Goal: Participate in discussion: Engage in conversation with other users on a specific topic

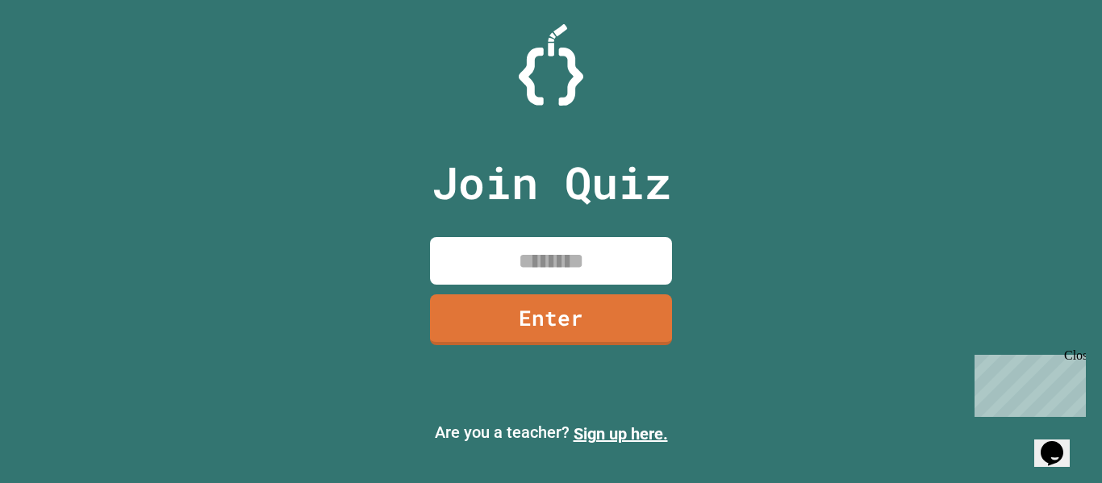
click at [468, 272] on input at bounding box center [551, 261] width 242 height 48
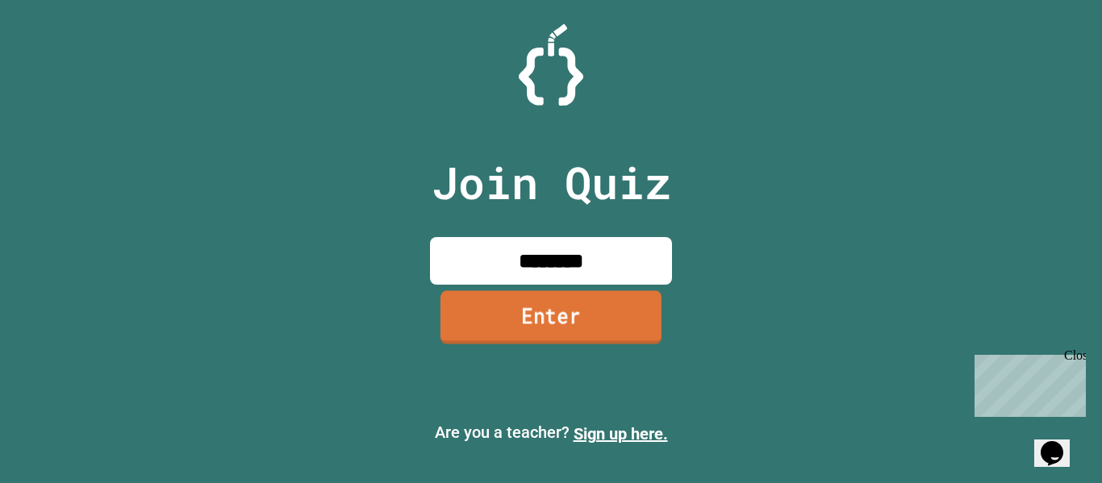
type input "********"
click at [519, 319] on link "Enter" at bounding box center [550, 316] width 221 height 53
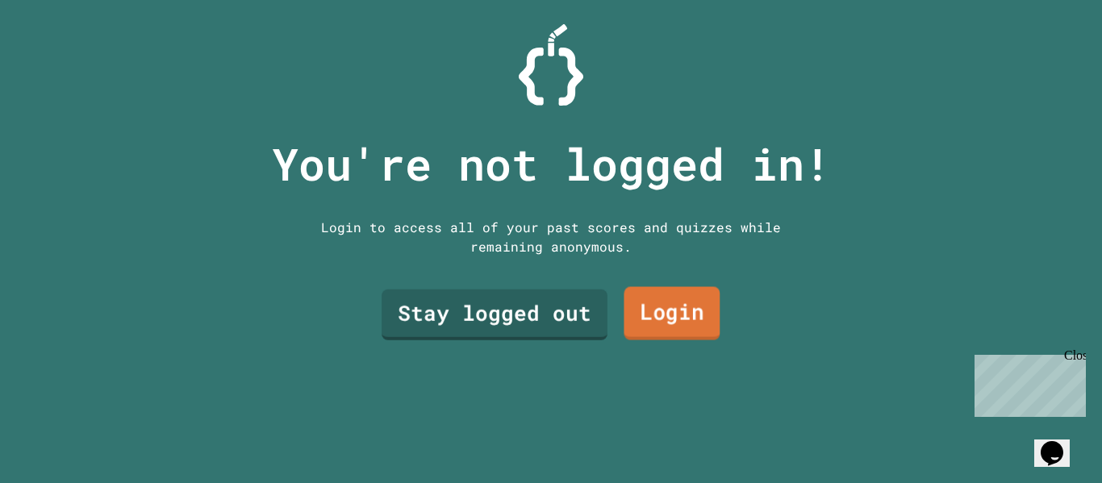
click at [670, 310] on link "Login" at bounding box center [672, 313] width 96 height 53
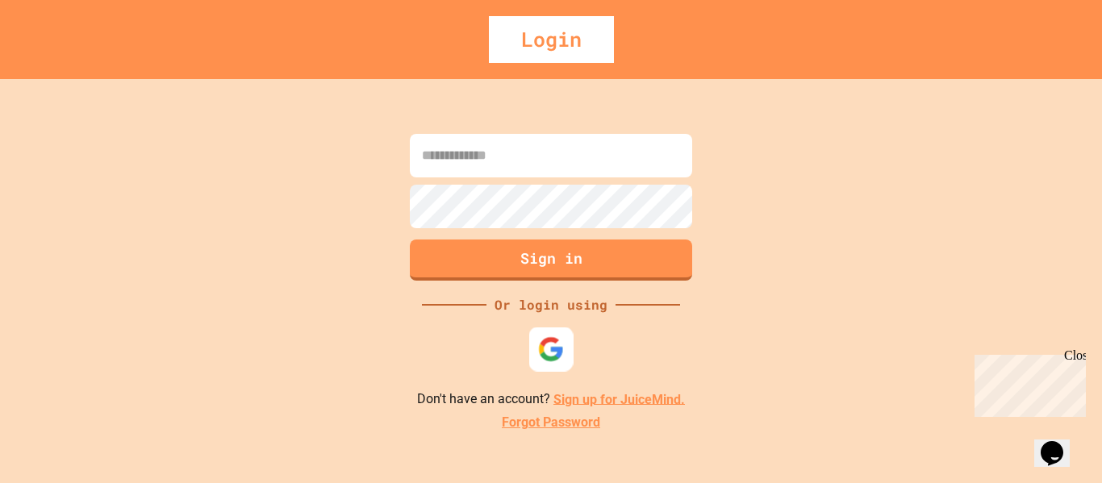
click at [561, 358] on img at bounding box center [551, 349] width 27 height 27
click at [550, 366] on div at bounding box center [551, 349] width 44 height 44
click at [563, 167] on input at bounding box center [551, 156] width 282 height 44
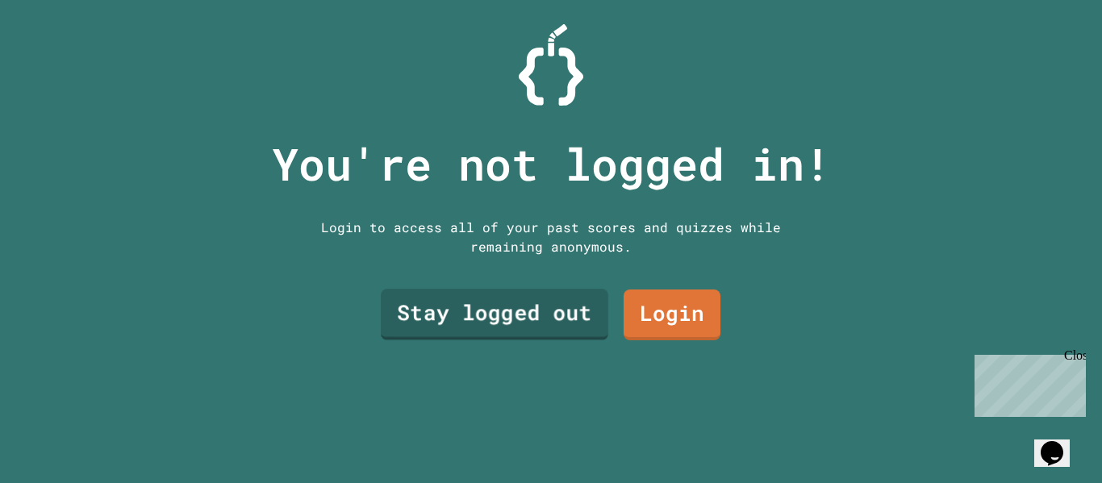
click at [491, 321] on link "Stay logged out" at bounding box center [494, 315] width 227 height 52
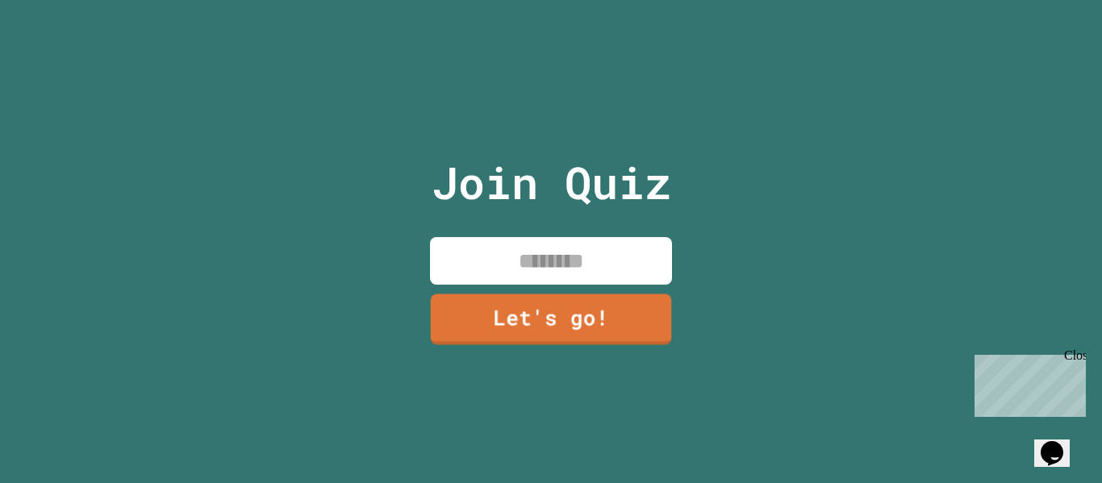
click at [607, 264] on input at bounding box center [551, 261] width 242 height 48
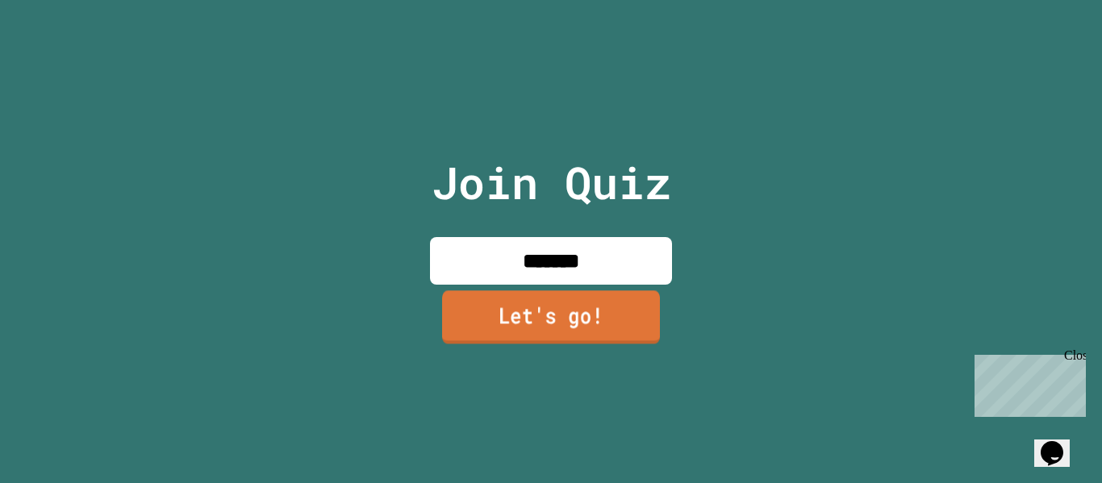
type input "*******"
click at [596, 294] on link "Let's go!" at bounding box center [551, 316] width 218 height 53
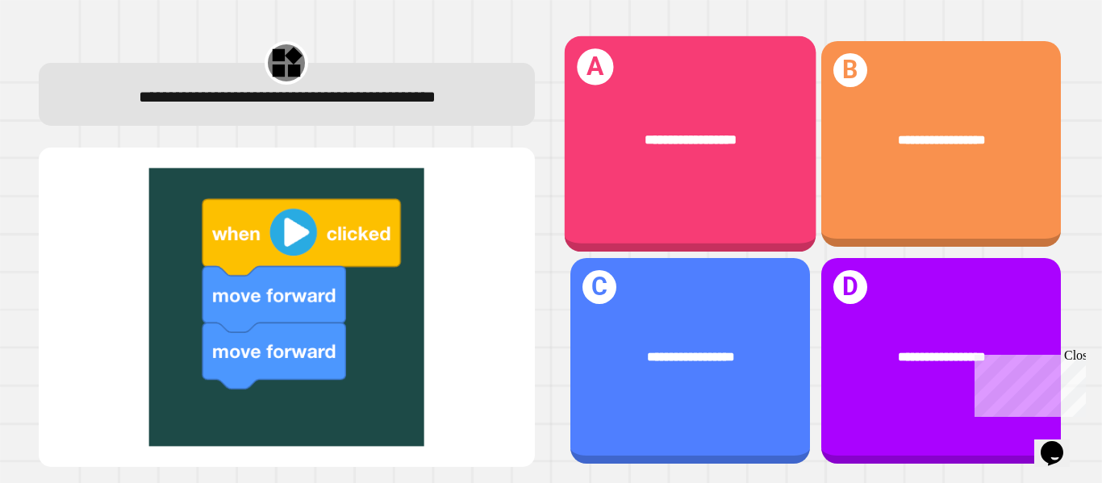
click at [689, 182] on div "**********" at bounding box center [690, 144] width 252 height 216
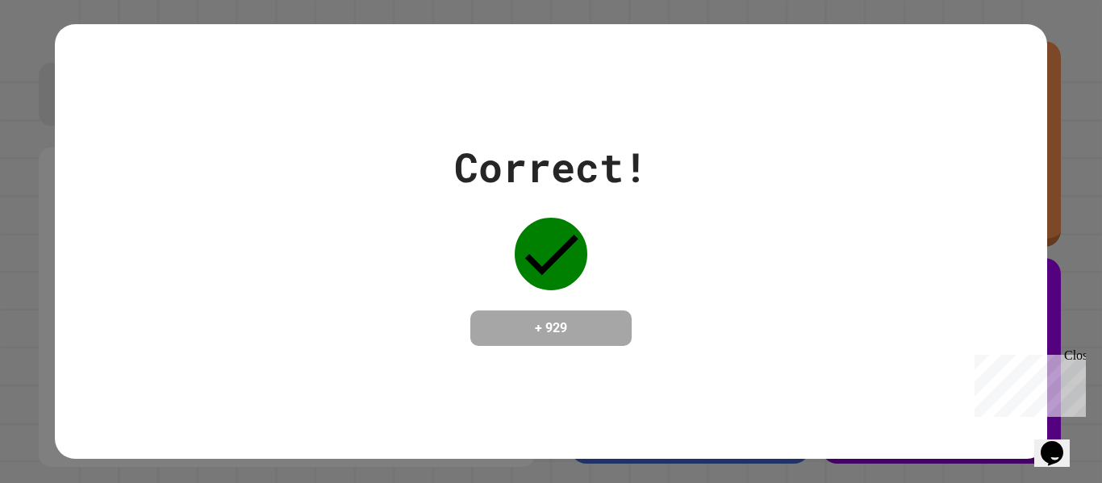
click at [691, 186] on div "Correct! + 929" at bounding box center [550, 241] width 991 height 209
click at [1078, 235] on div "Correct! + 929" at bounding box center [551, 241] width 1102 height 483
click at [778, 296] on div "Correct! + 929" at bounding box center [550, 241] width 991 height 209
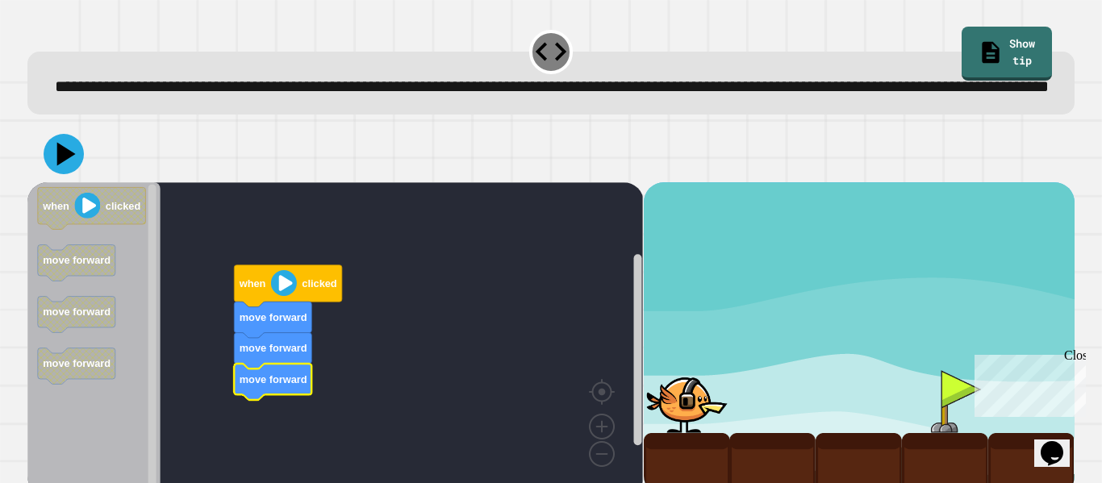
click at [279, 296] on image "Blockly Workspace" at bounding box center [284, 283] width 26 height 26
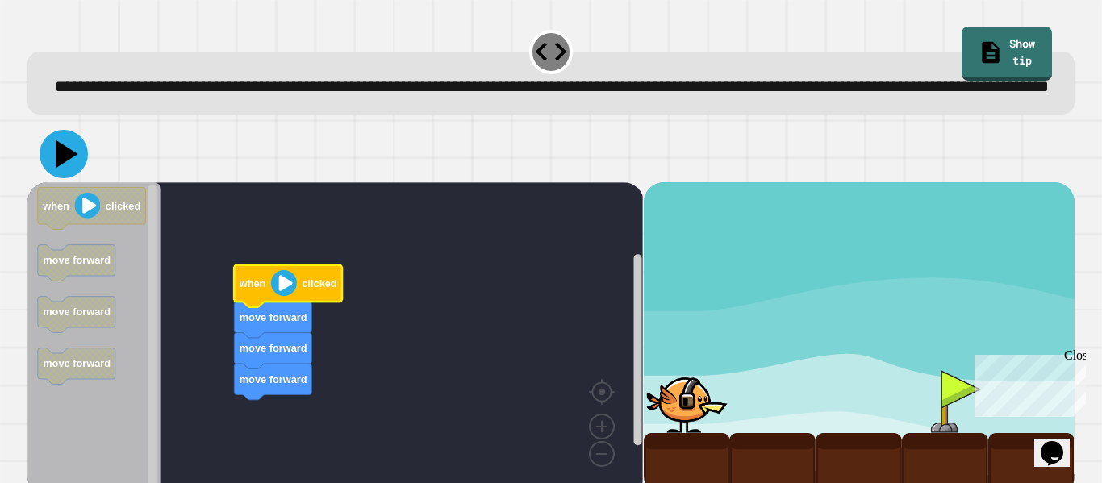
click at [71, 178] on icon at bounding box center [64, 154] width 48 height 48
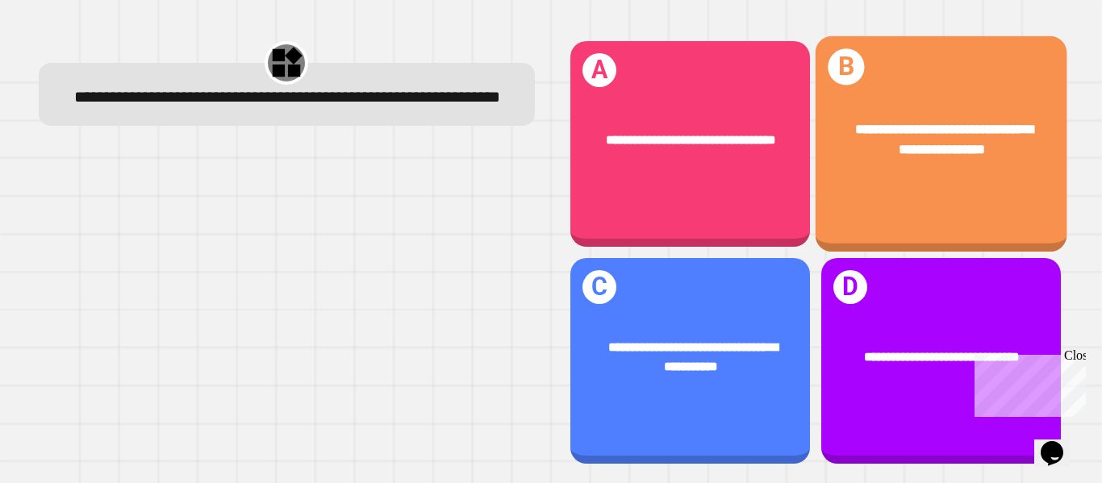
click at [900, 205] on div "**********" at bounding box center [941, 144] width 252 height 216
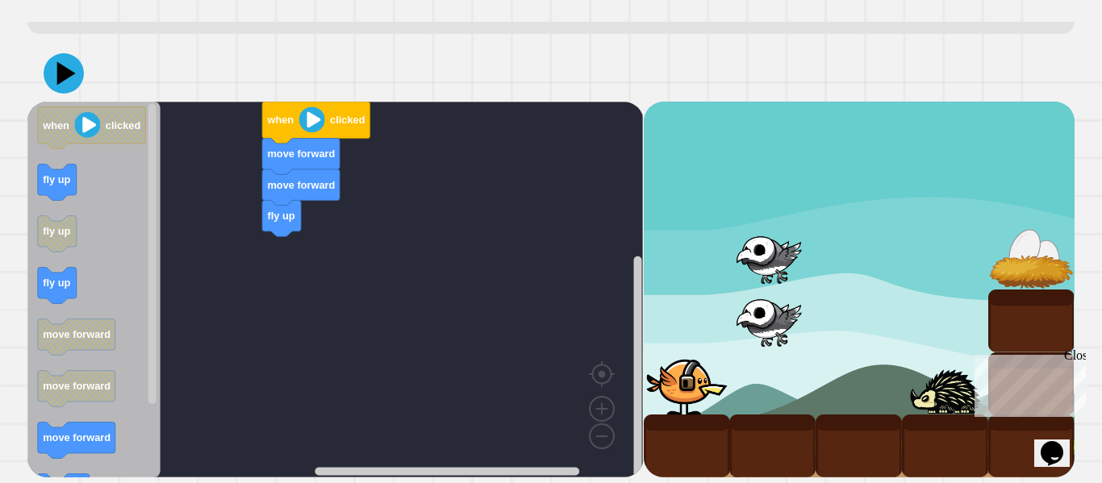
scroll to position [87, 0]
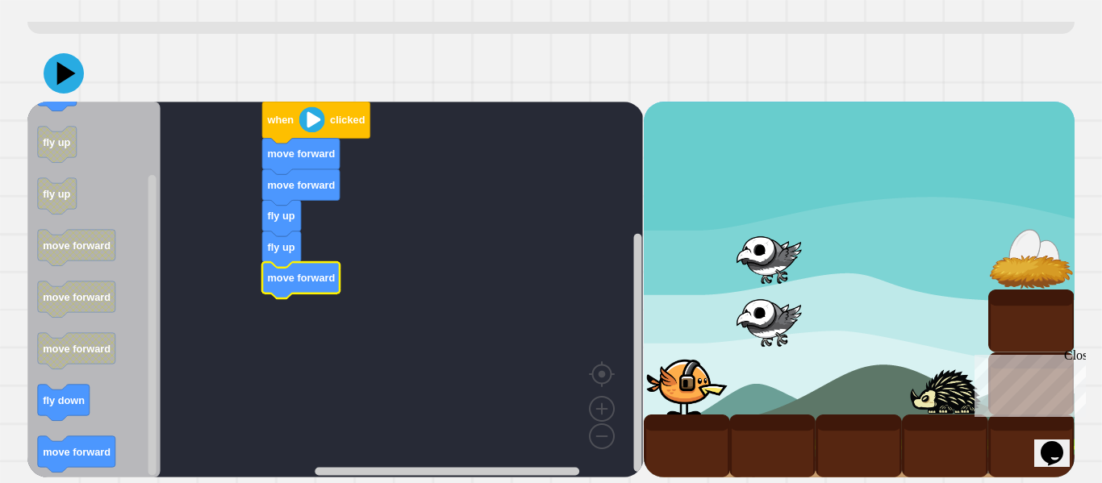
click at [88, 453] on icon "Blockly Workspace" at bounding box center [93, 290] width 133 height 376
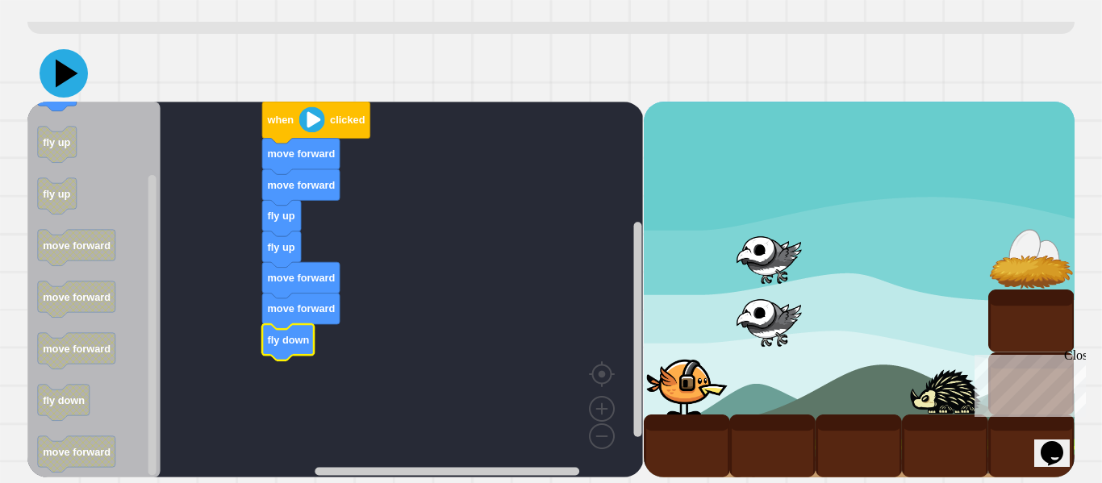
click at [63, 98] on icon at bounding box center [64, 73] width 48 height 48
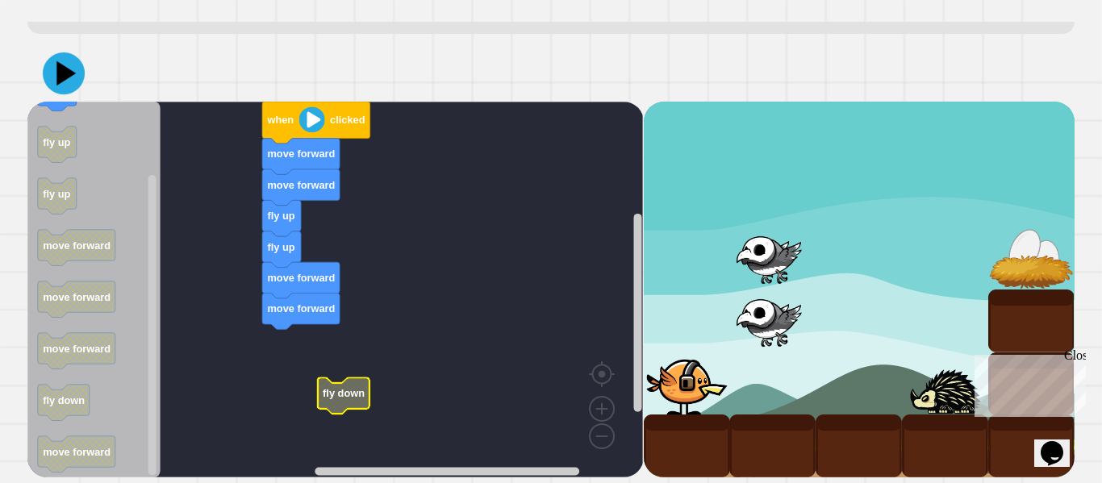
click at [73, 82] on icon at bounding box center [64, 73] width 42 height 42
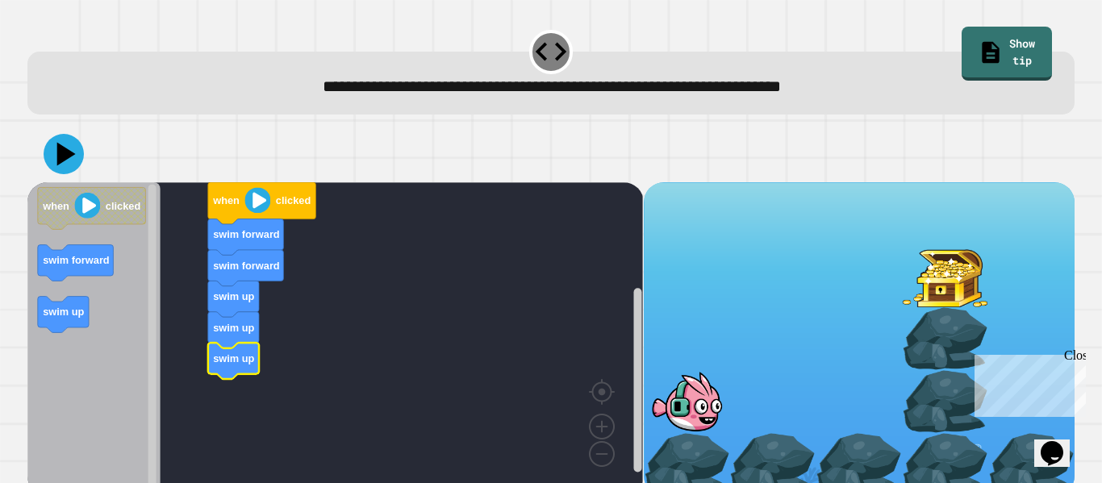
click at [115, 269] on icon "Blockly Workspace" at bounding box center [93, 338] width 133 height 313
click at [65, 173] on icon at bounding box center [64, 154] width 40 height 40
click at [57, 157] on icon at bounding box center [67, 154] width 23 height 28
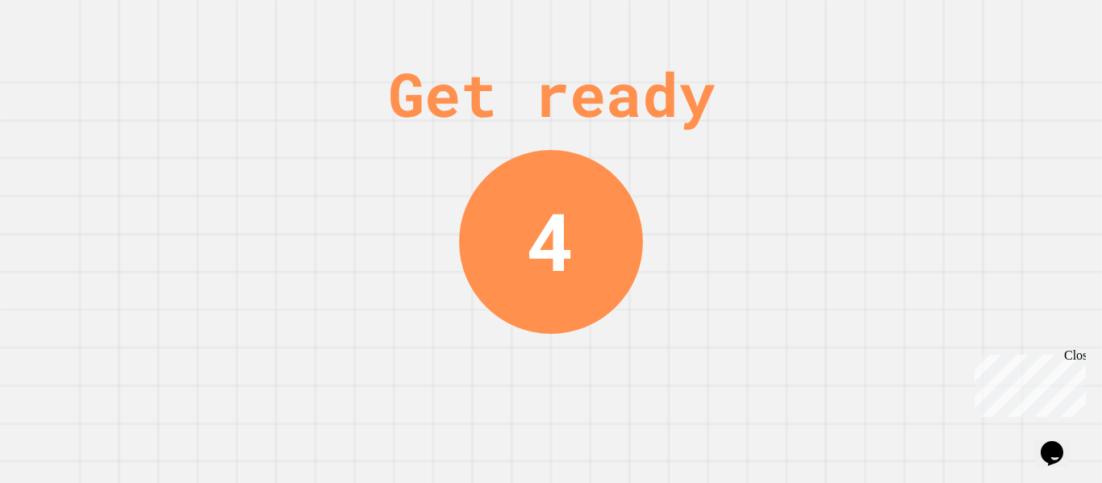
click at [674, 123] on div "Get ready" at bounding box center [551, 93] width 327 height 91
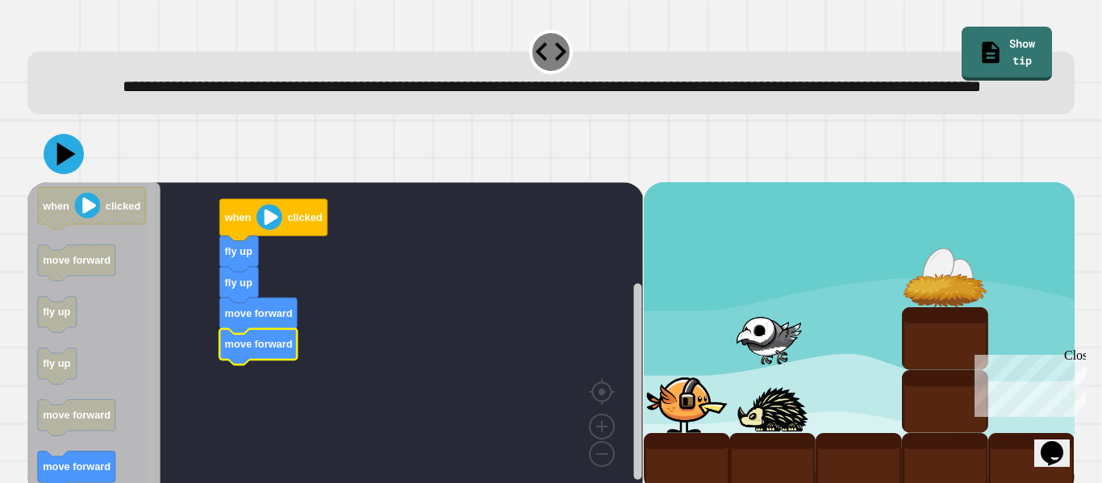
click at [152, 369] on rect "Blockly Workspace" at bounding box center [152, 339] width 8 height 309
click at [215, 453] on rect "Blockly Workspace" at bounding box center [335, 338] width 616 height 313
click at [112, 464] on icon "Blockly Workspace" at bounding box center [93, 338] width 133 height 313
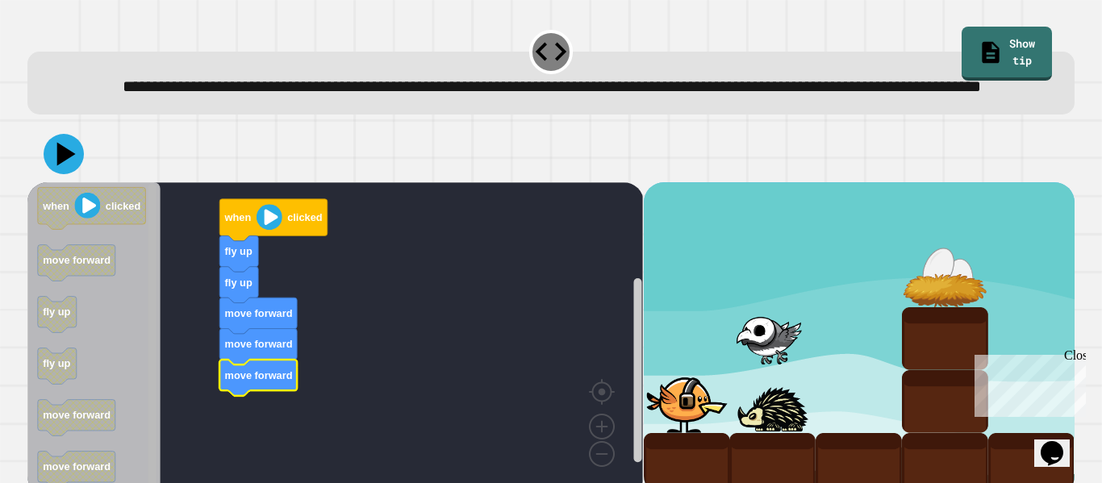
click at [152, 323] on rect "Blockly Workspace" at bounding box center [152, 339] width 8 height 309
click at [136, 465] on icon "Blockly Workspace" at bounding box center [93, 338] width 133 height 313
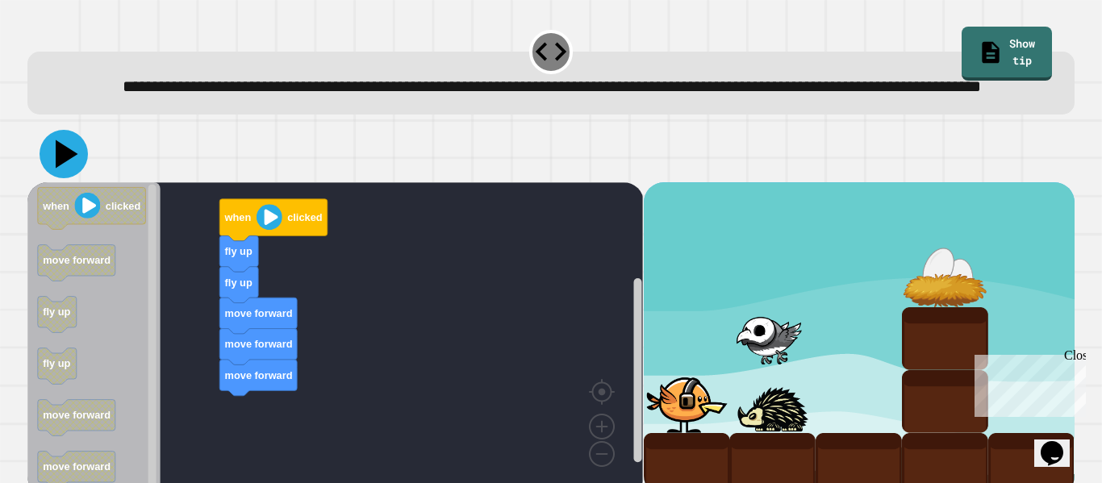
click at [58, 169] on icon at bounding box center [67, 154] width 23 height 28
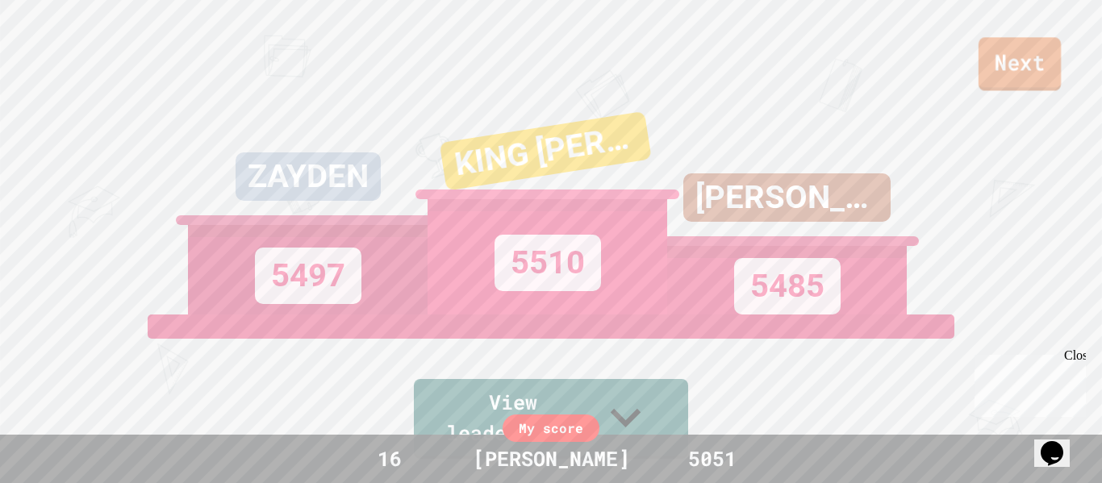
click at [1001, 56] on link "Next" at bounding box center [1020, 63] width 82 height 53
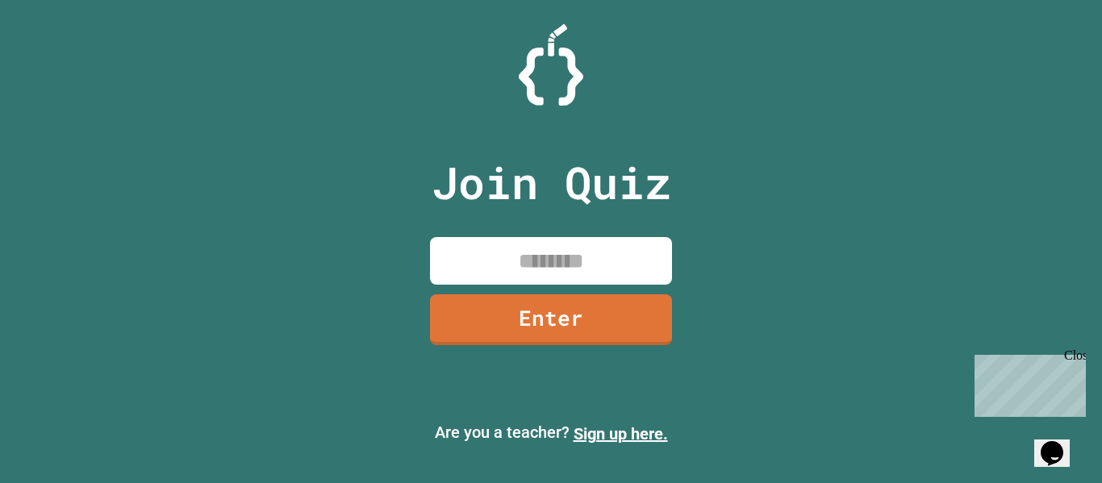
click at [522, 253] on input at bounding box center [551, 261] width 242 height 48
type input "*"
type input "********"
click at [554, 342] on link "Enter" at bounding box center [551, 319] width 242 height 51
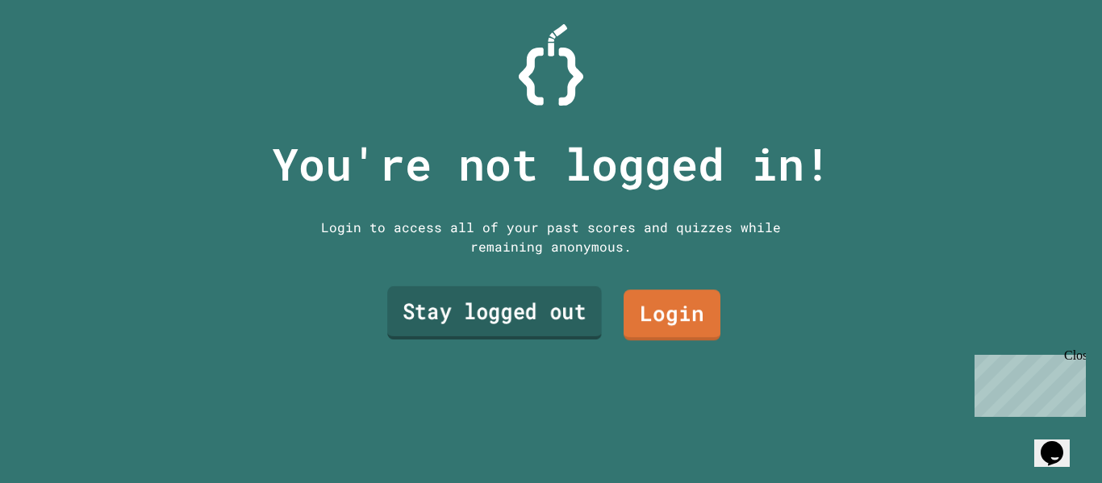
click at [588, 309] on link "Stay logged out" at bounding box center [494, 312] width 215 height 53
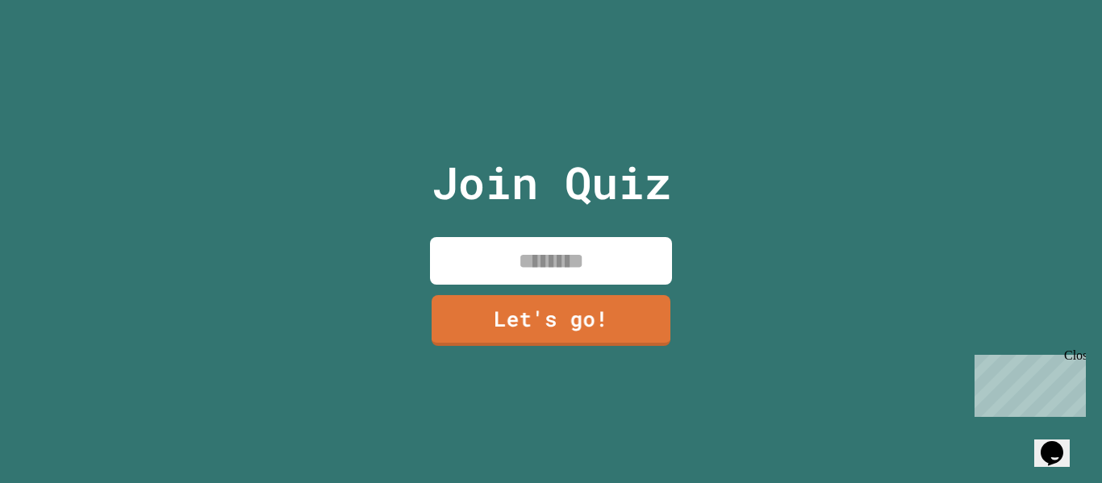
click at [556, 249] on input at bounding box center [551, 261] width 242 height 48
type input "*"
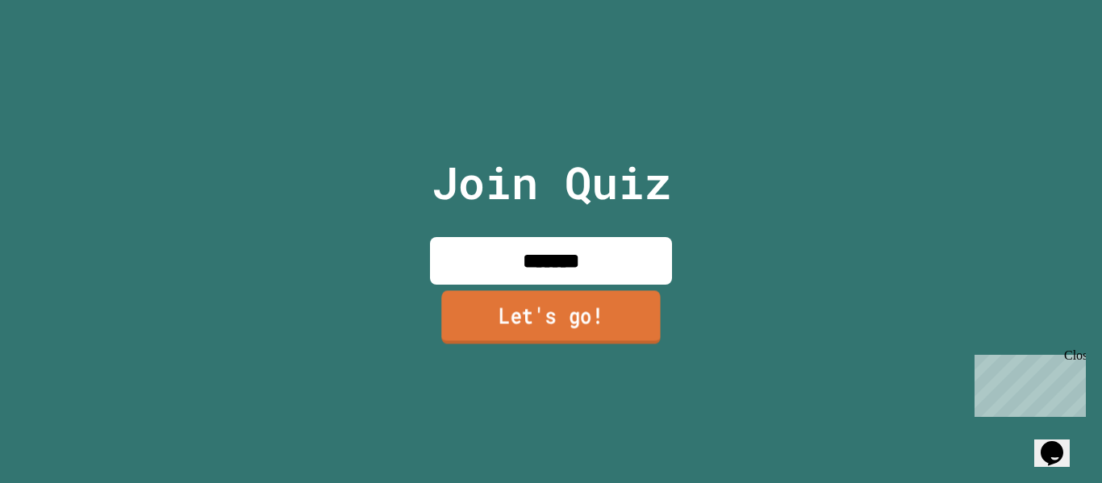
type input "*******"
click at [615, 344] on link "Let's go!" at bounding box center [550, 316] width 219 height 53
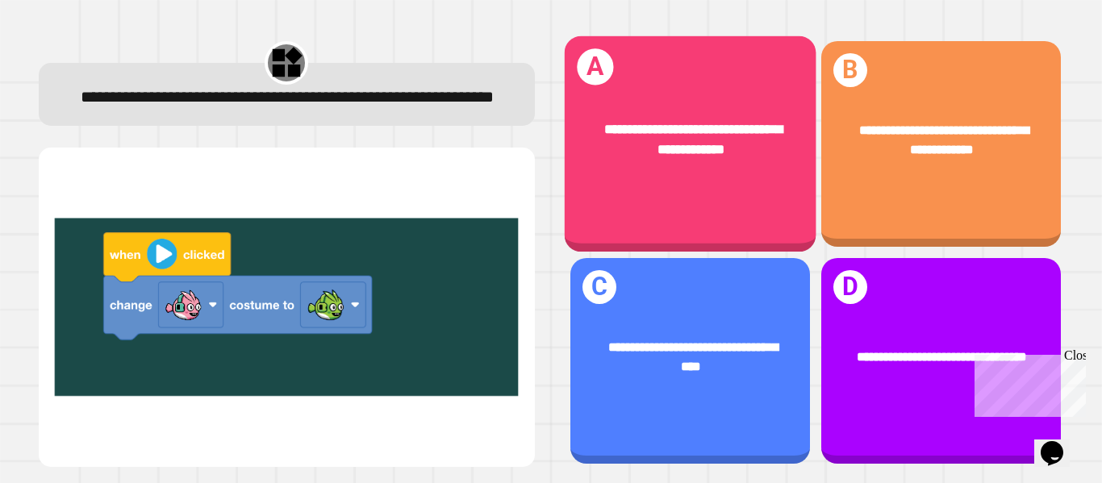
click at [745, 222] on div "**********" at bounding box center [690, 144] width 252 height 216
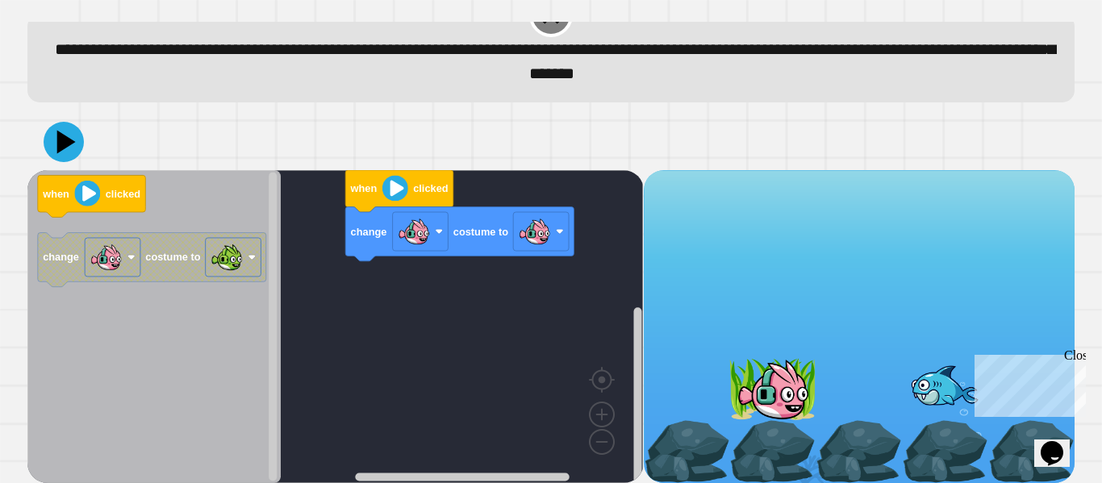
scroll to position [45, 0]
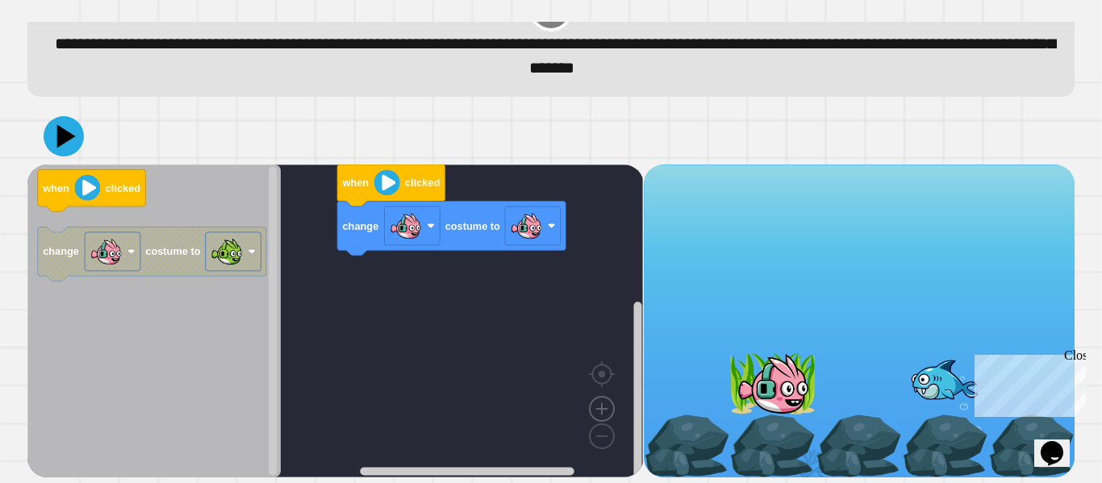
click at [603, 408] on image "Blockly Workspace" at bounding box center [601, 372] width 77 height 100
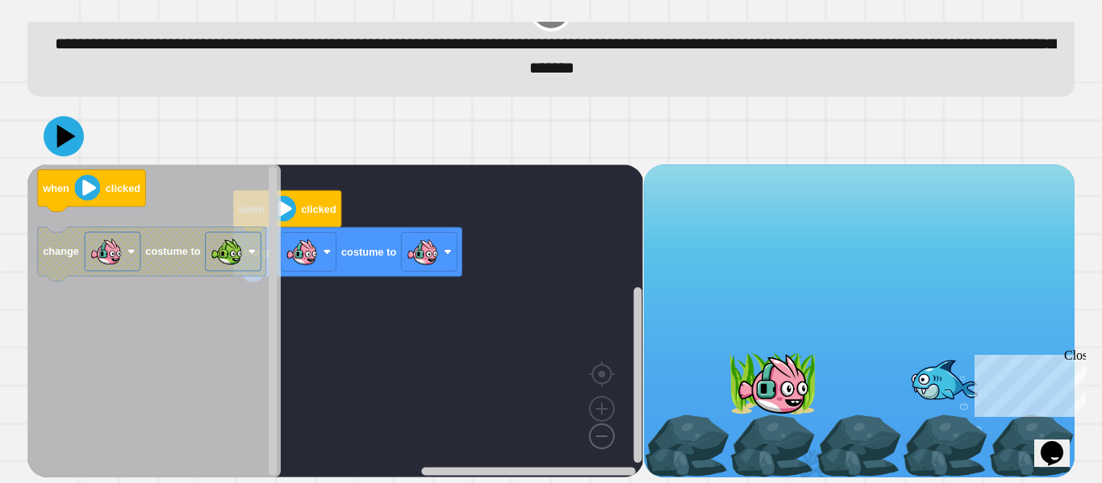
click at [603, 439] on image "Blockly Workspace" at bounding box center [575, 399] width 77 height 100
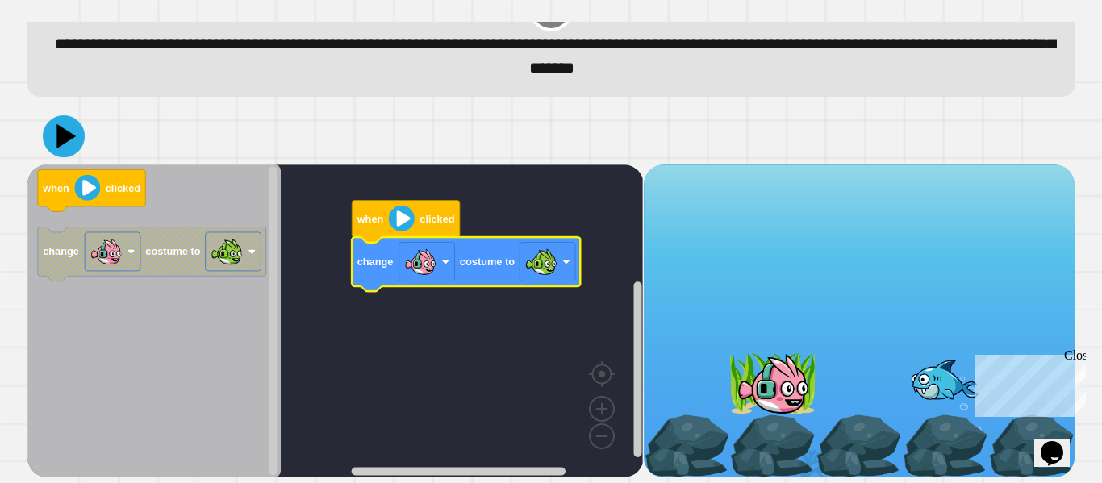
click at [69, 139] on icon at bounding box center [65, 136] width 19 height 24
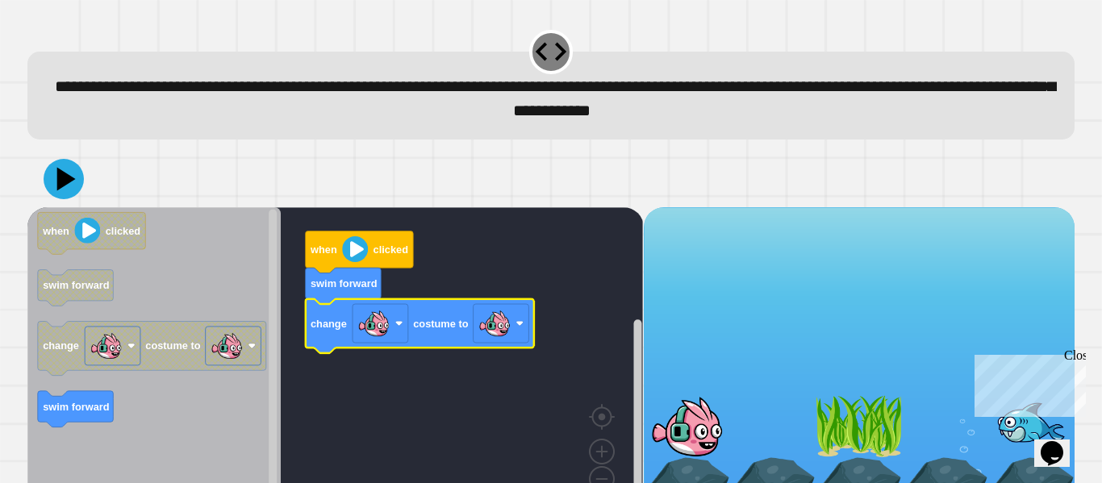
click at [532, 332] on icon "Blockly Workspace" at bounding box center [420, 325] width 228 height 54
click at [524, 328] on rect "Blockly Workspace" at bounding box center [502, 323] width 56 height 39
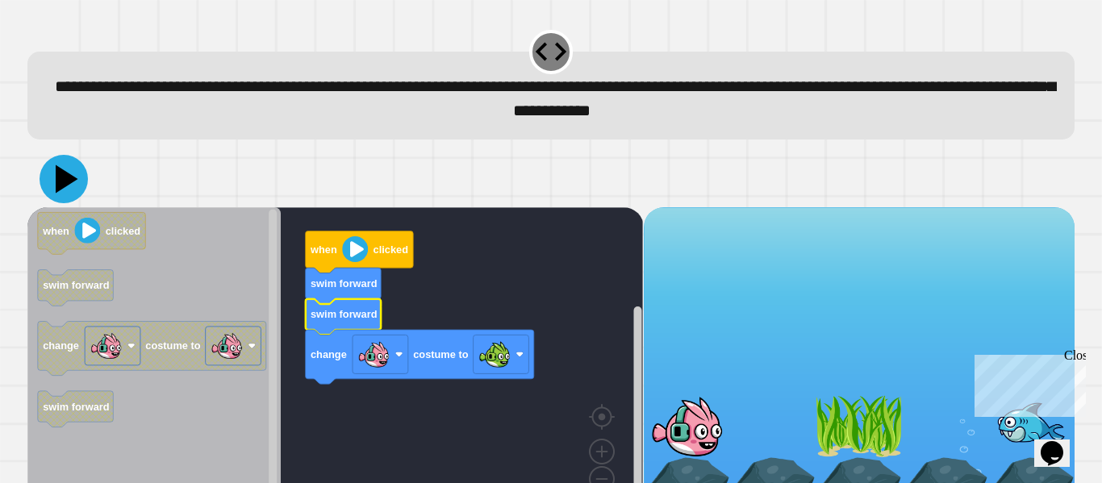
click at [64, 198] on icon at bounding box center [64, 179] width 48 height 48
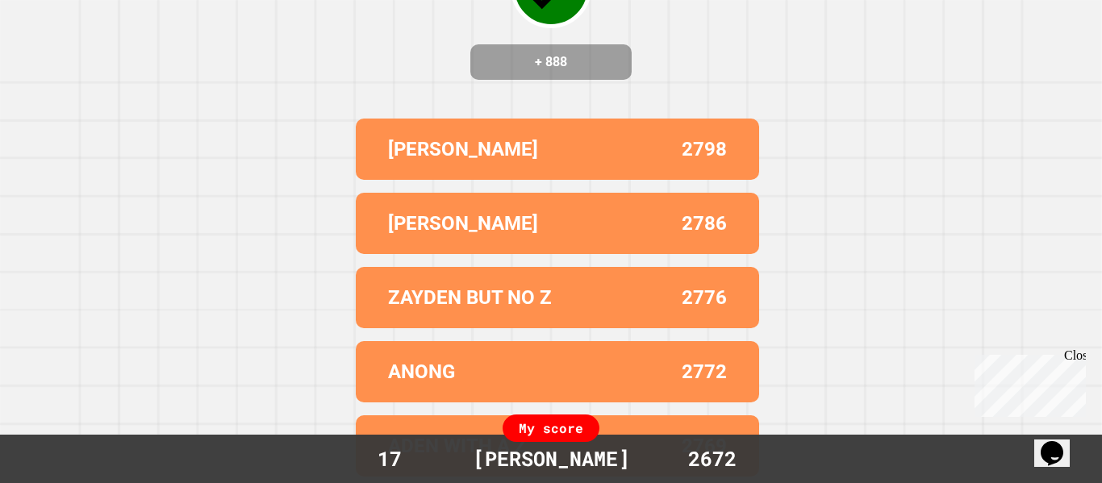
scroll to position [0, 0]
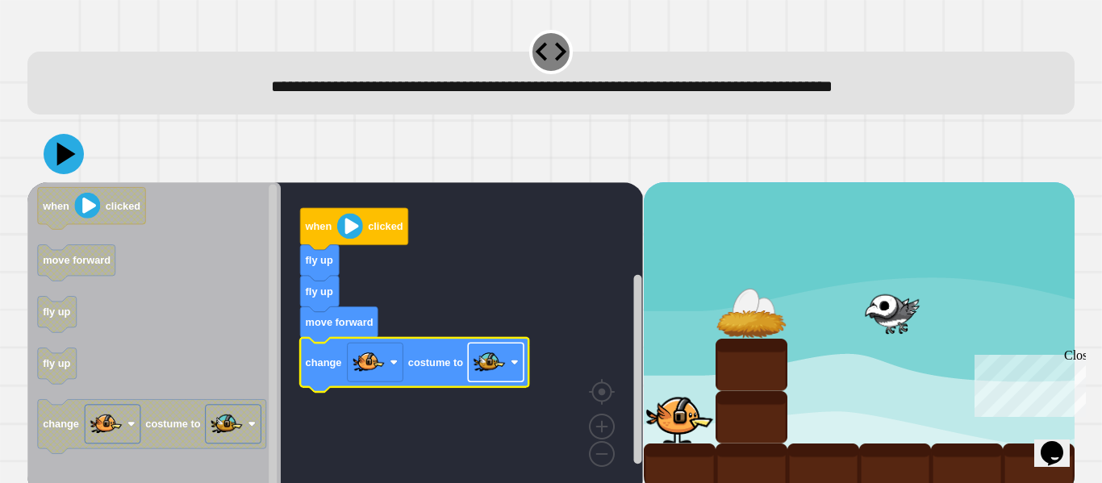
click at [510, 364] on rect "Blockly Workspace" at bounding box center [496, 362] width 56 height 39
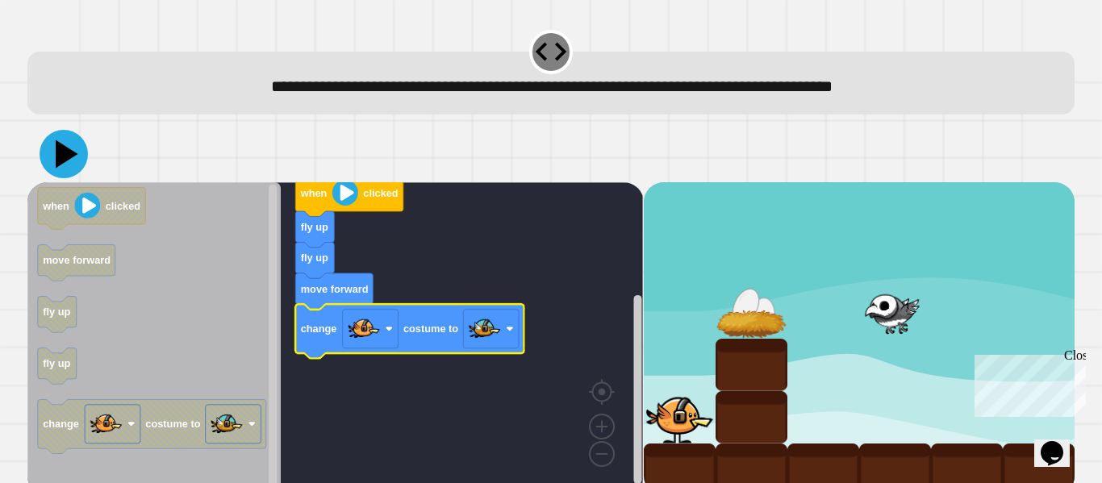
click at [61, 158] on icon at bounding box center [67, 154] width 23 height 28
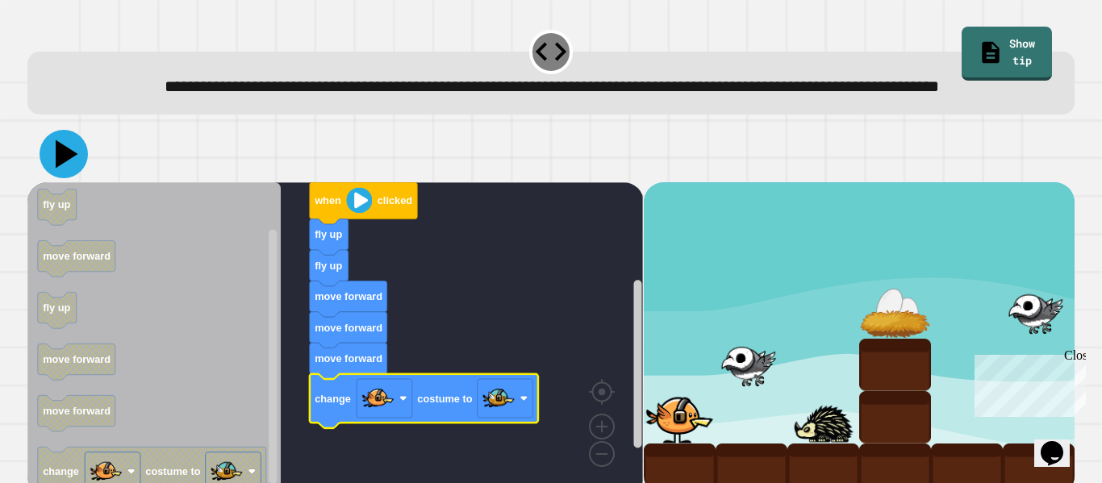
click at [80, 178] on icon at bounding box center [64, 154] width 48 height 48
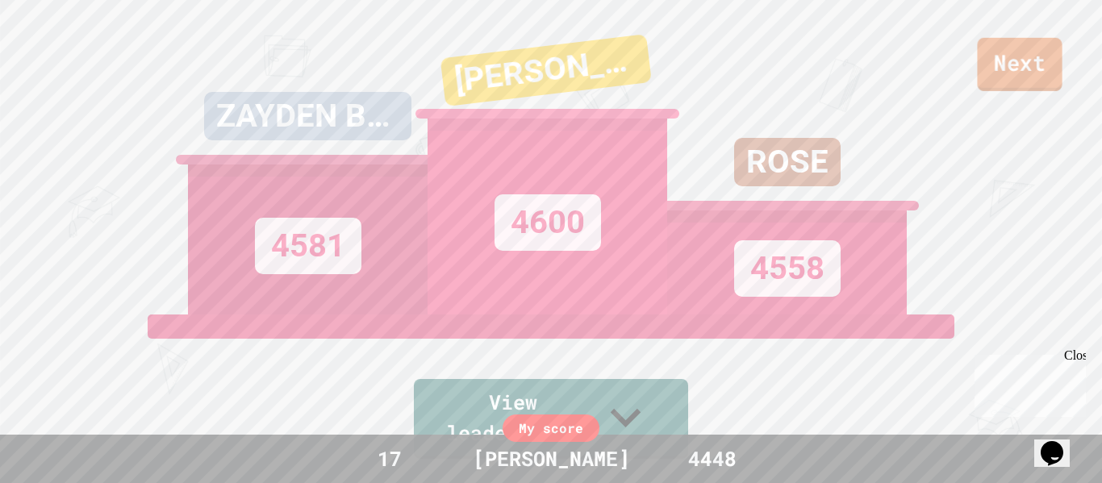
click at [1024, 75] on link "Next" at bounding box center [1019, 64] width 85 height 53
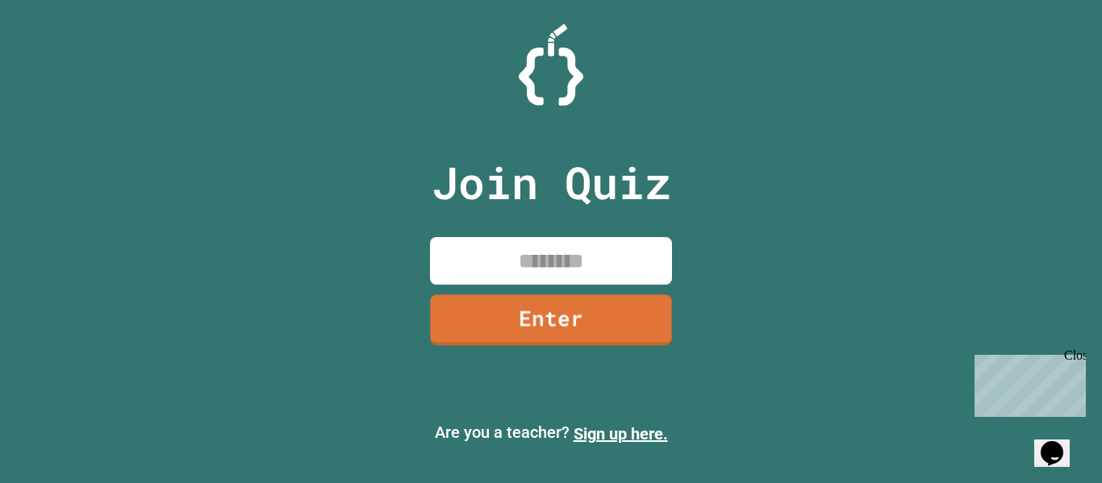
click at [537, 277] on input at bounding box center [551, 261] width 242 height 48
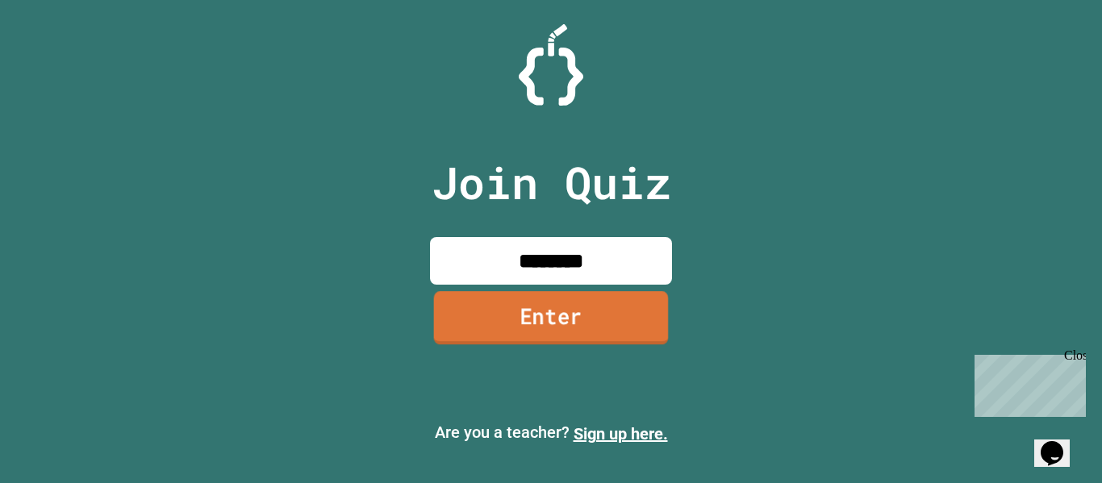
type input "********"
click at [584, 322] on link "Enter" at bounding box center [551, 317] width 234 height 53
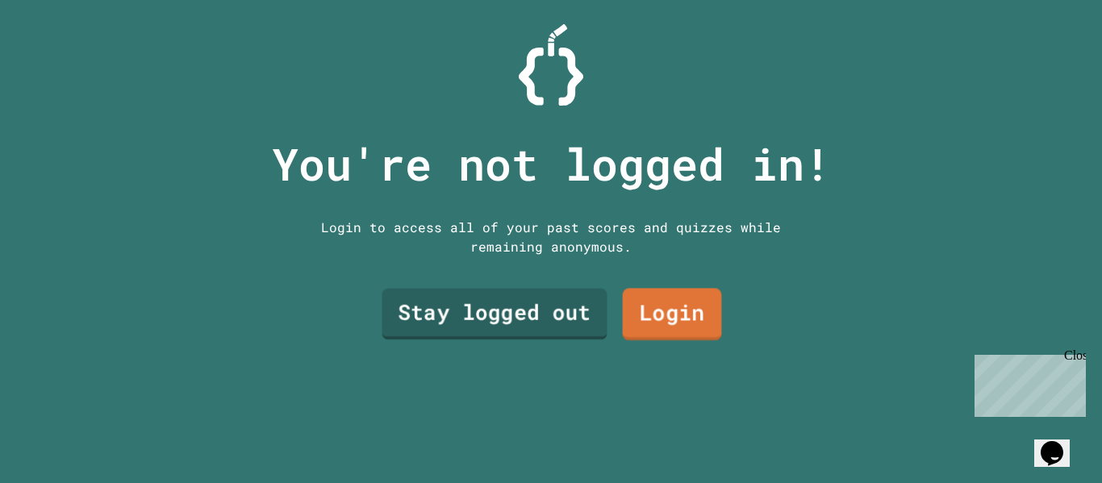
click at [573, 312] on link "Stay logged out" at bounding box center [494, 315] width 225 height 52
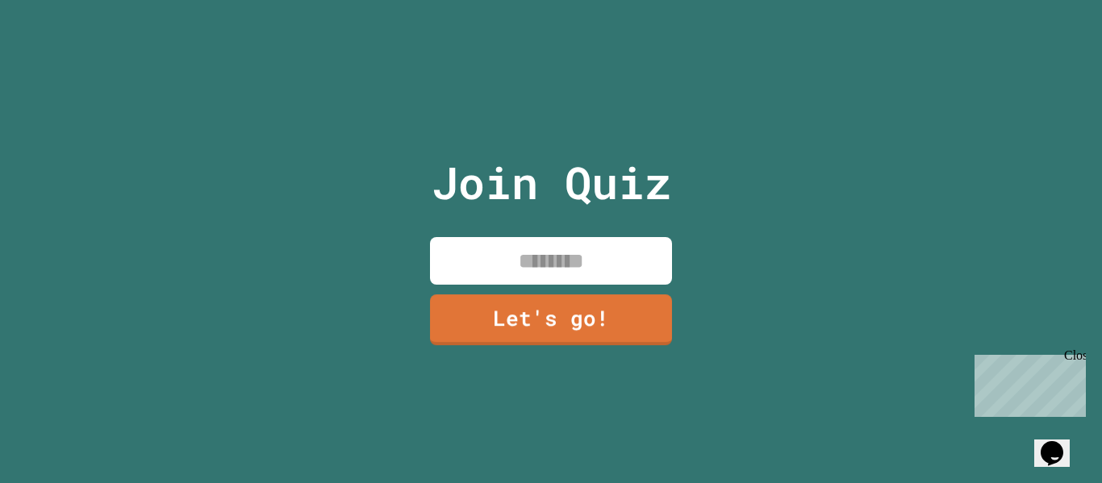
click at [574, 269] on input at bounding box center [551, 261] width 242 height 48
type input "*******"
click at [588, 331] on link "Let's go!" at bounding box center [551, 317] width 242 height 53
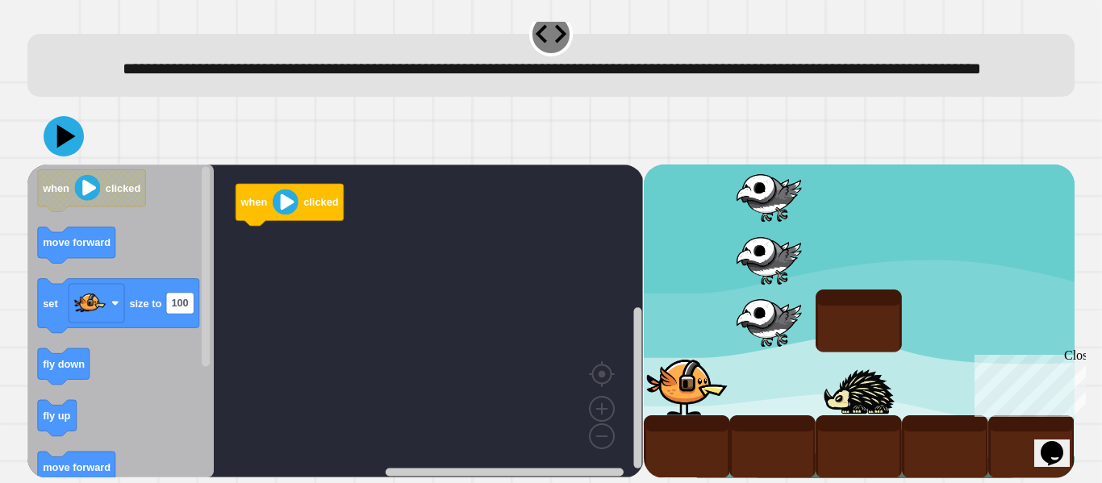
scroll to position [45, 0]
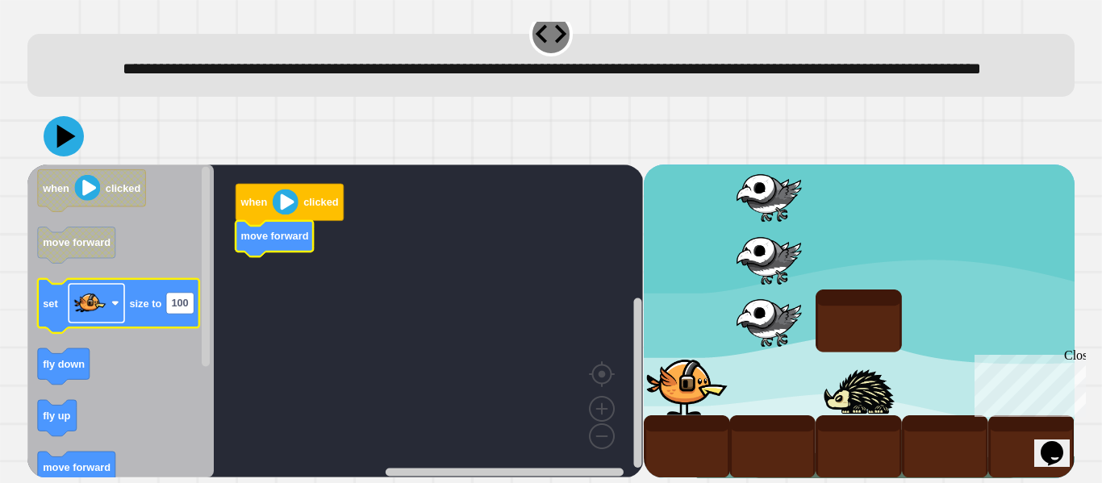
click at [108, 307] on rect "Blockly Workspace" at bounding box center [97, 303] width 56 height 39
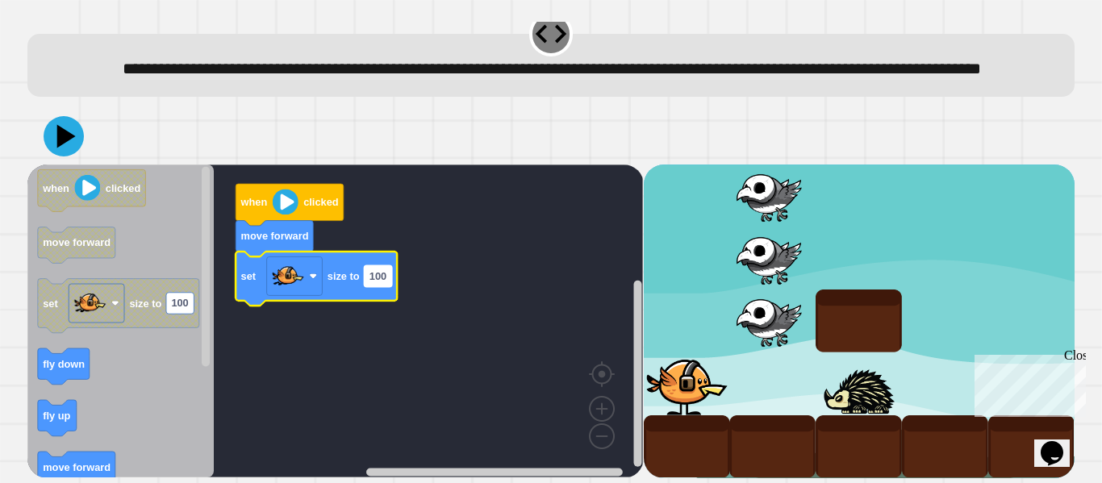
click at [372, 276] on text "100" at bounding box center [377, 276] width 17 height 12
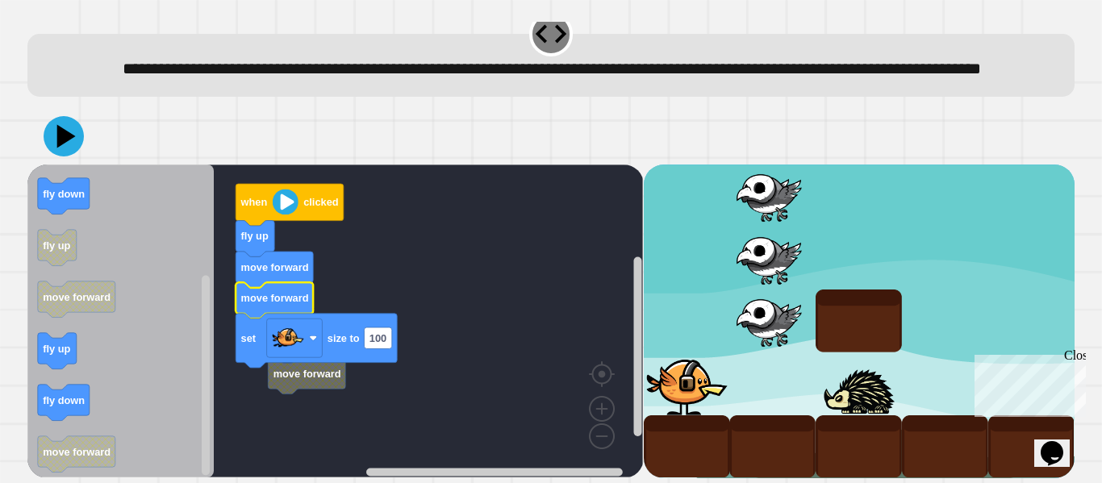
click at [1079, 357] on div "Close" at bounding box center [1074, 359] width 20 height 20
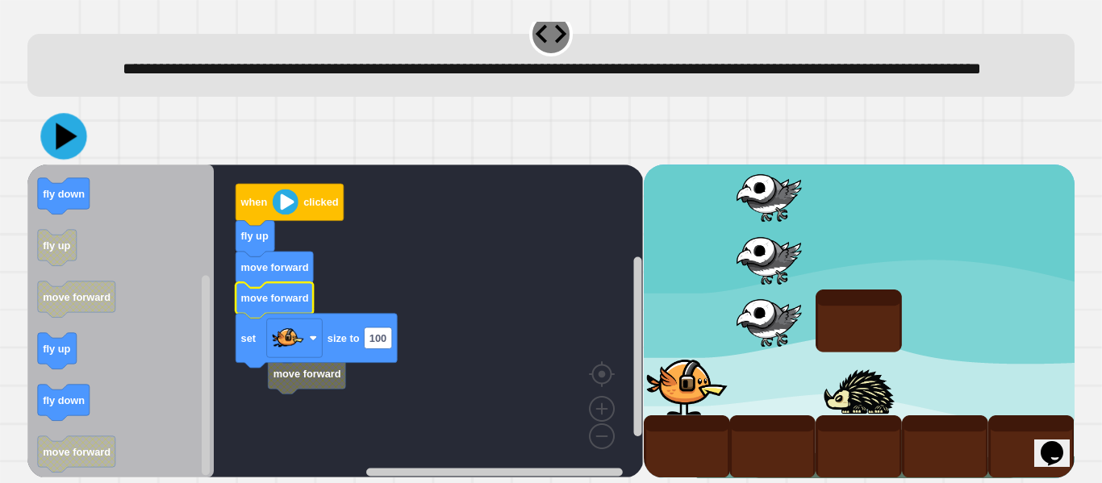
click at [69, 133] on icon at bounding box center [66, 136] width 21 height 27
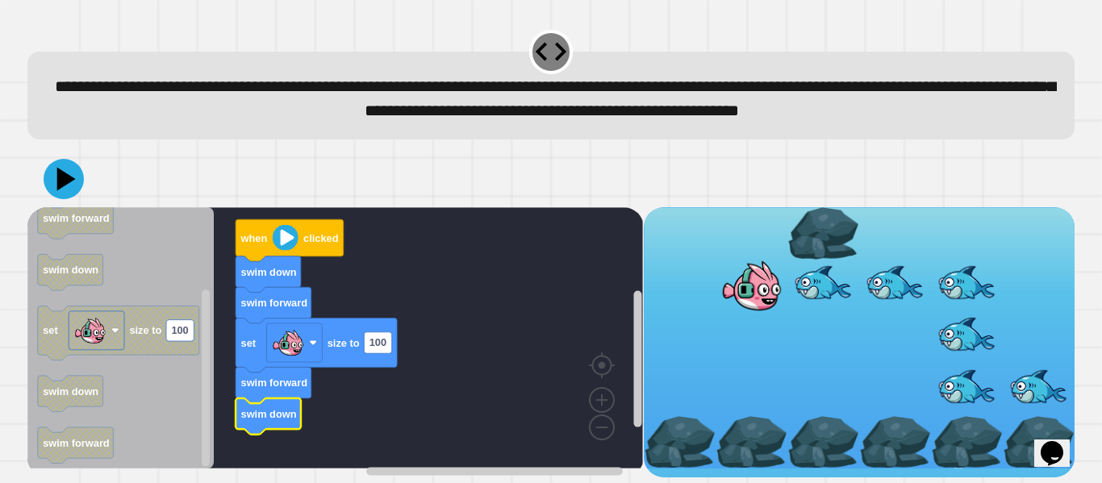
click at [80, 199] on icon at bounding box center [64, 179] width 40 height 40
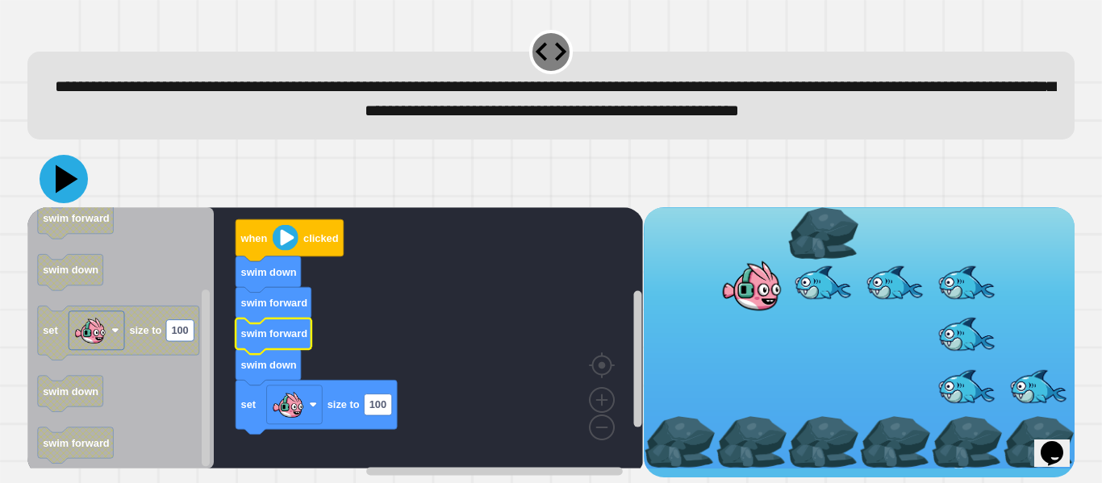
click at [65, 193] on icon at bounding box center [67, 179] width 23 height 28
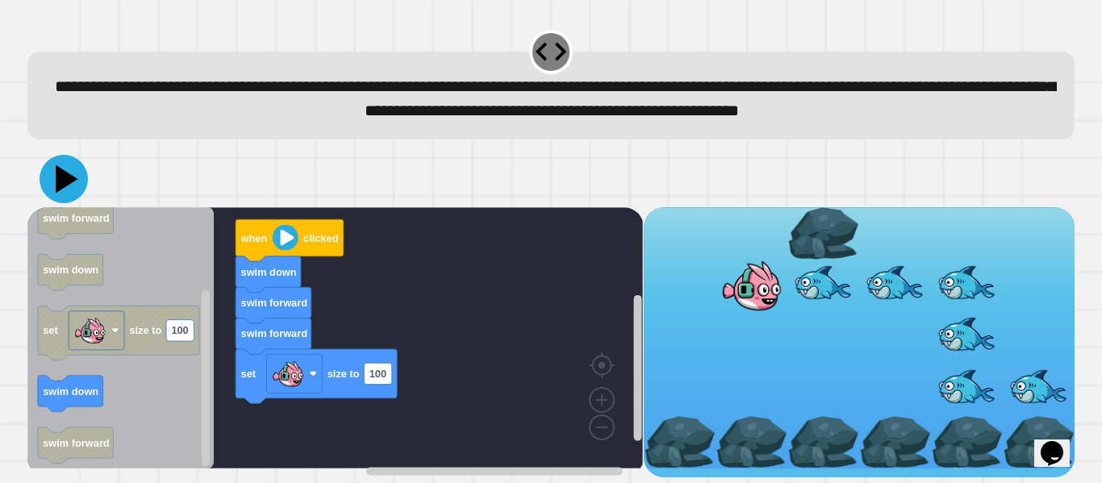
click at [62, 193] on icon at bounding box center [67, 179] width 23 height 28
click at [386, 384] on rect "Blockly Workspace" at bounding box center [377, 373] width 27 height 21
type input "***"
click at [74, 203] on icon at bounding box center [64, 179] width 48 height 48
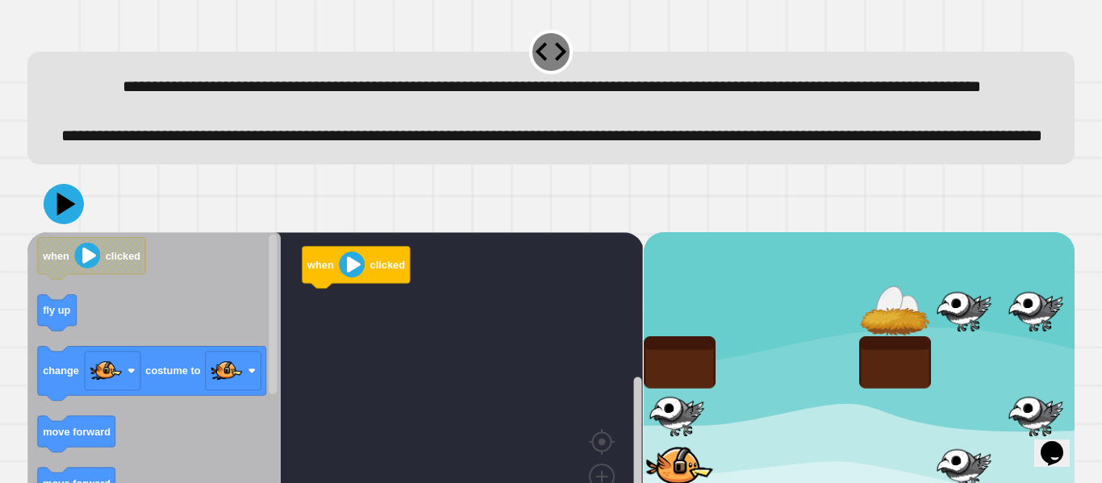
scroll to position [123, 0]
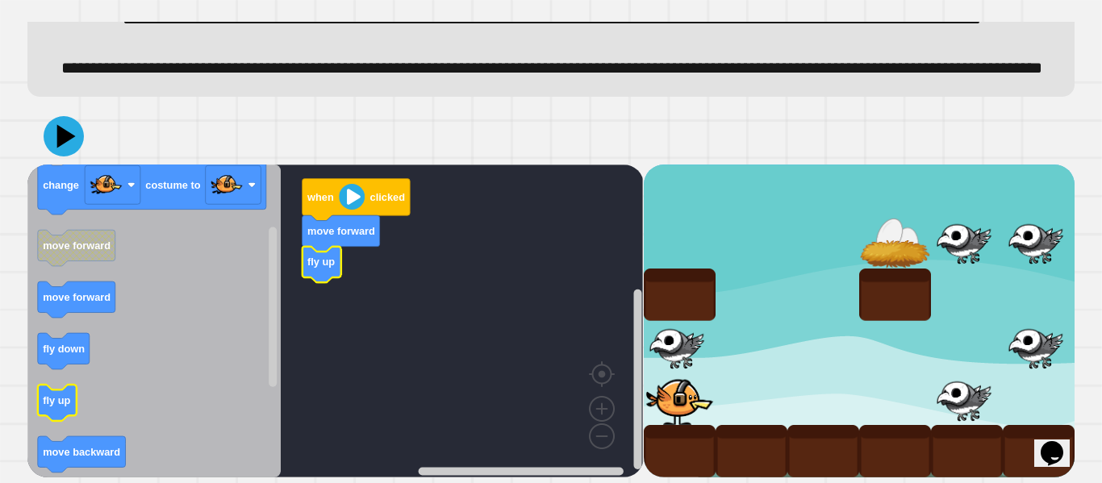
click at [49, 404] on text "fly up" at bounding box center [56, 400] width 27 height 12
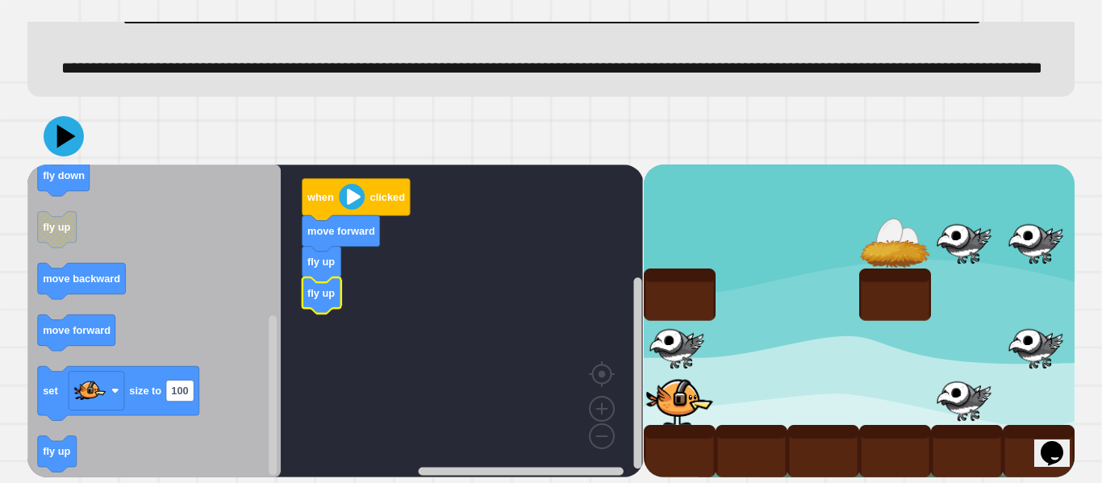
click at [78, 428] on icon "Blockly Workspace" at bounding box center [153, 321] width 253 height 313
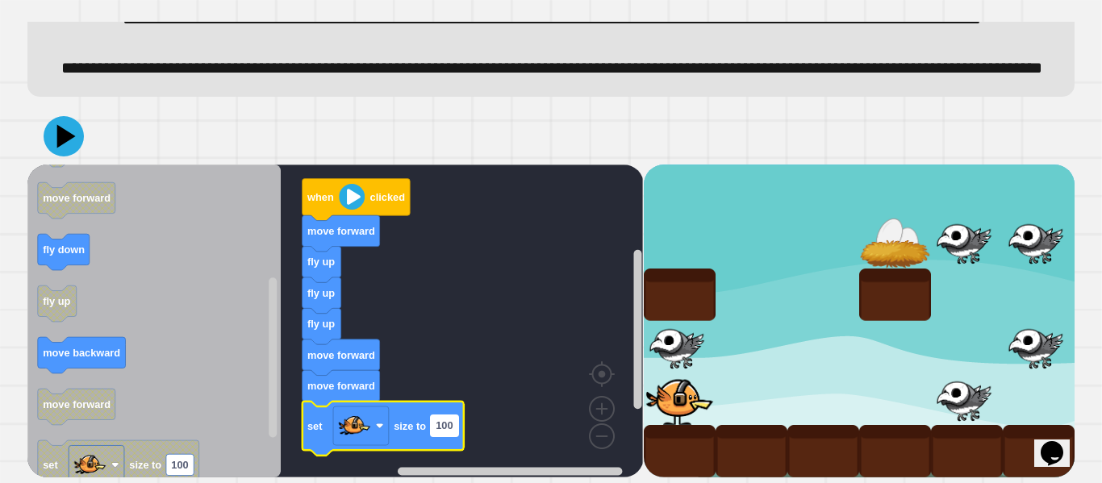
click at [450, 424] on text "100" at bounding box center [444, 425] width 17 height 12
type input "**"
click at [69, 143] on icon at bounding box center [64, 136] width 42 height 42
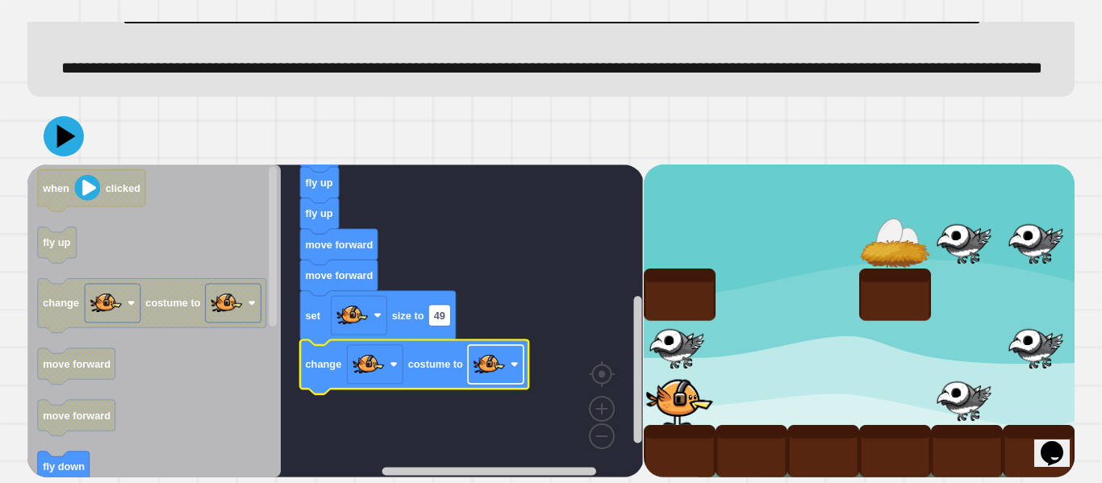
click at [506, 350] on rect "Blockly Workspace" at bounding box center [496, 364] width 56 height 39
click at [68, 144] on icon at bounding box center [63, 136] width 46 height 46
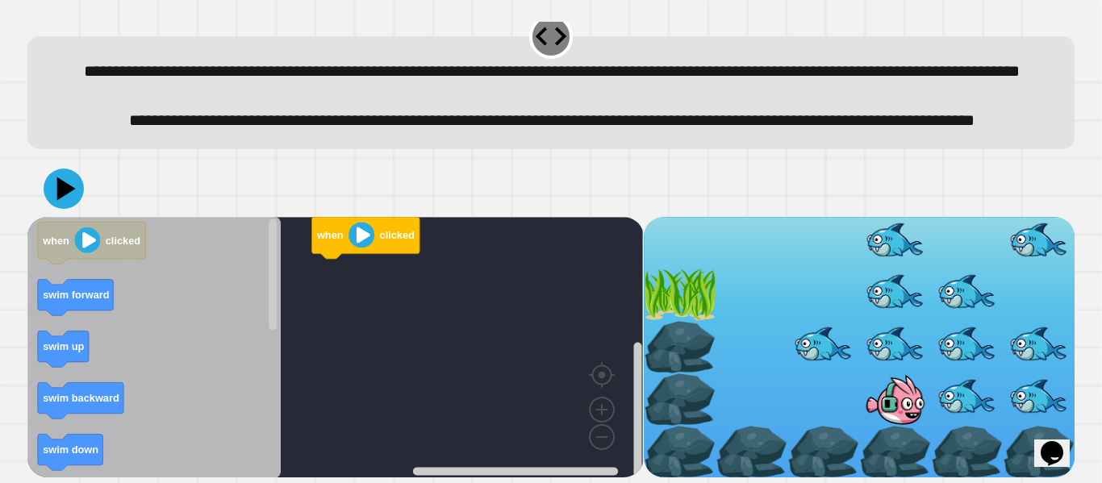
scroll to position [65, 0]
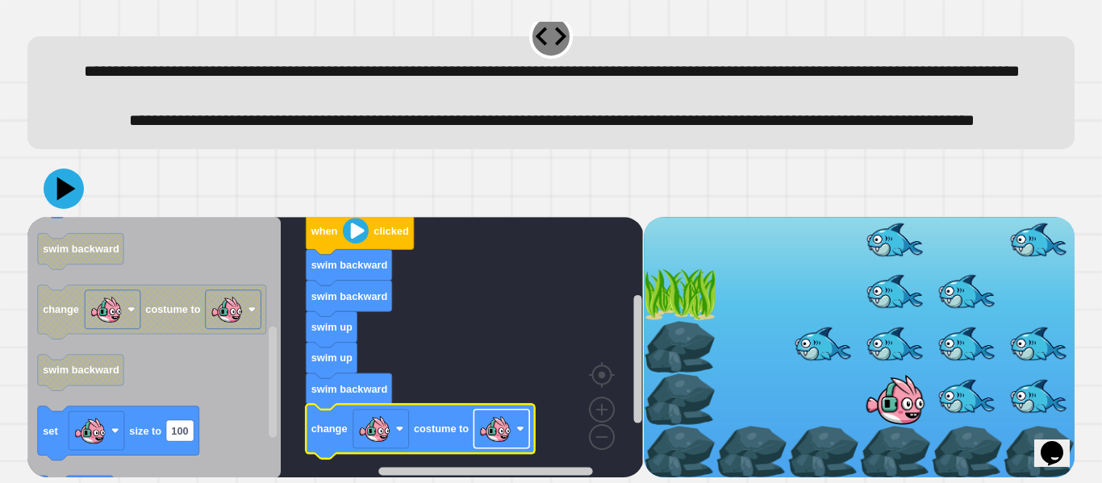
click at [507, 432] on image "Blockly Workspace" at bounding box center [495, 428] width 32 height 32
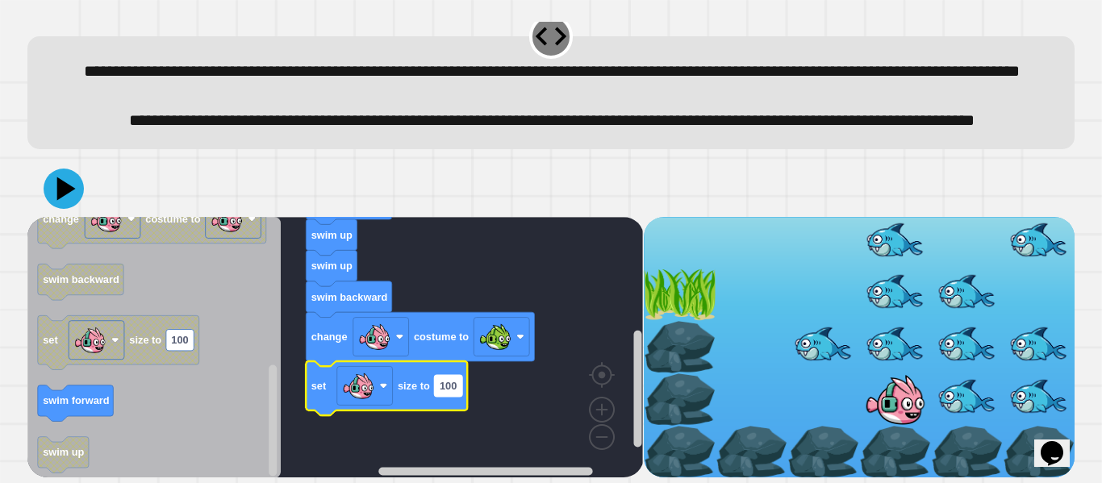
click at [457, 393] on rect "Blockly Workspace" at bounding box center [448, 385] width 27 height 21
type input "**"
click at [74, 187] on icon at bounding box center [64, 189] width 48 height 48
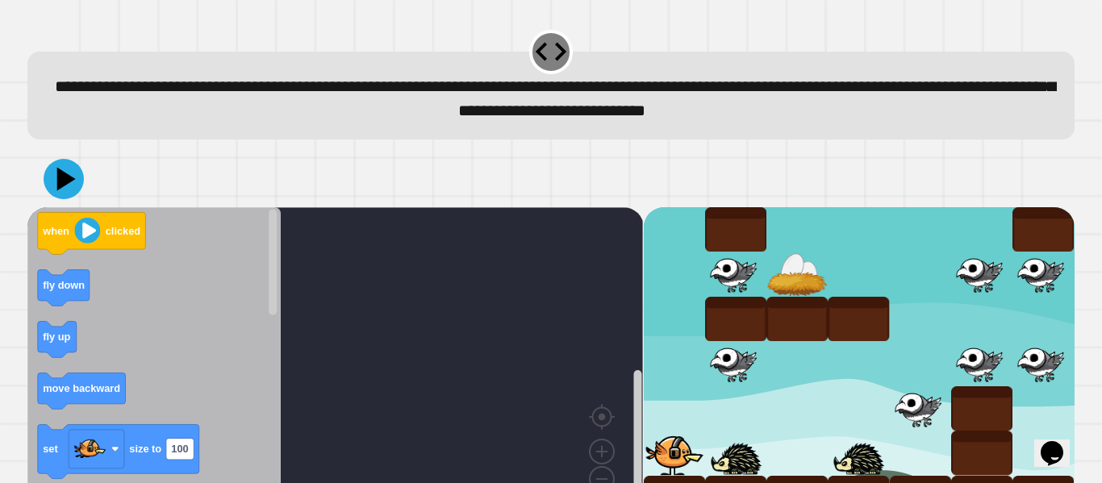
scroll to position [45, 0]
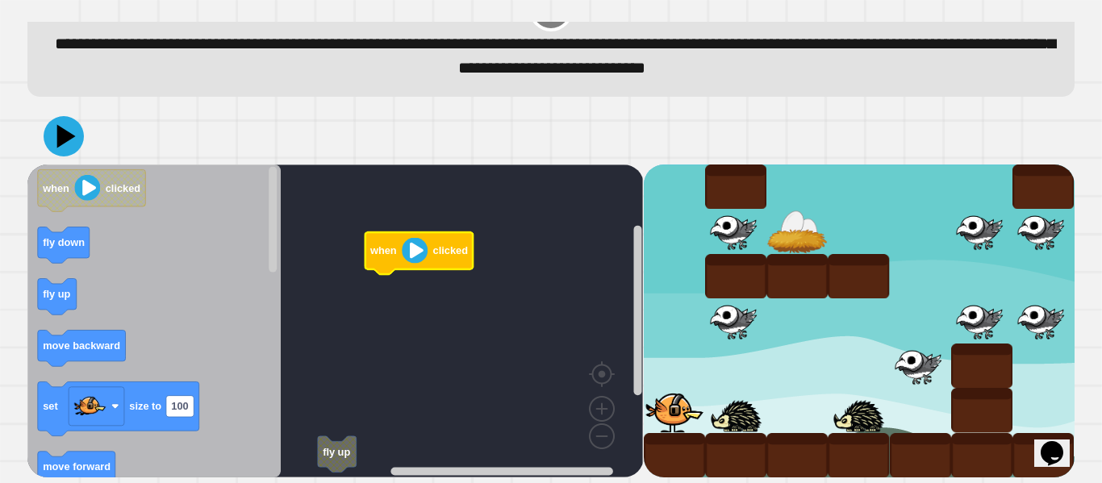
click at [382, 348] on rect "Blockly Workspace" at bounding box center [335, 321] width 616 height 313
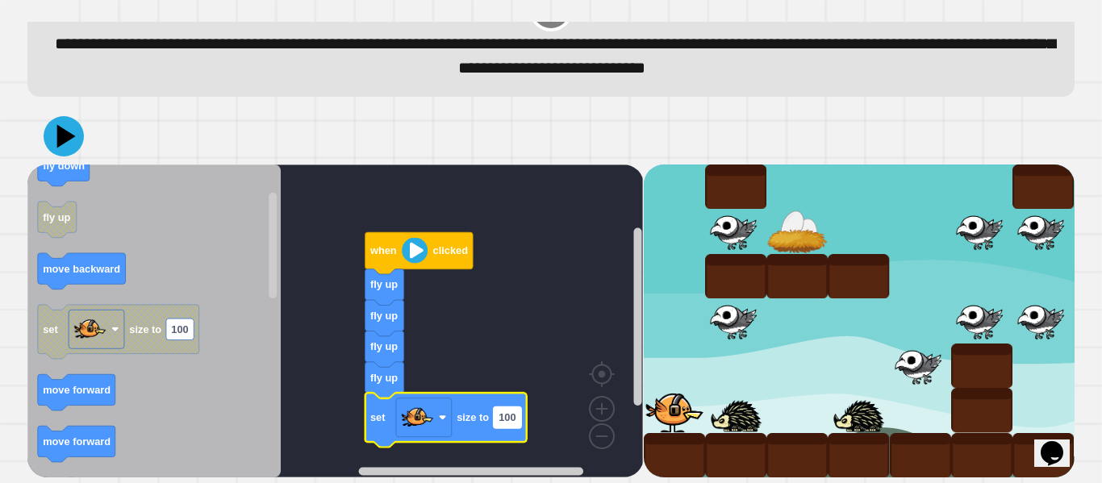
click at [497, 418] on rect "Blockly Workspace" at bounding box center [507, 417] width 27 height 21
type input "**"
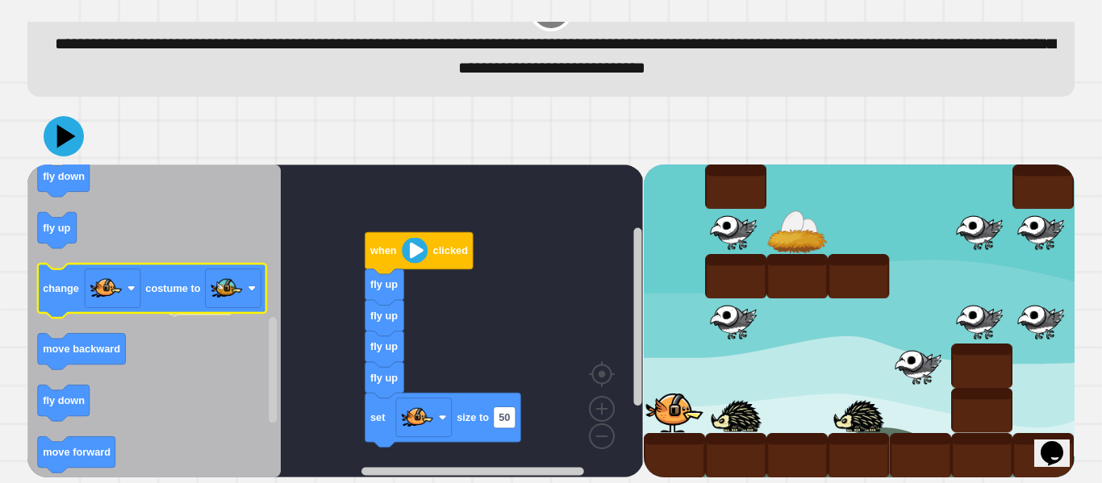
click at [127, 302] on rect "Blockly Workspace" at bounding box center [113, 288] width 56 height 39
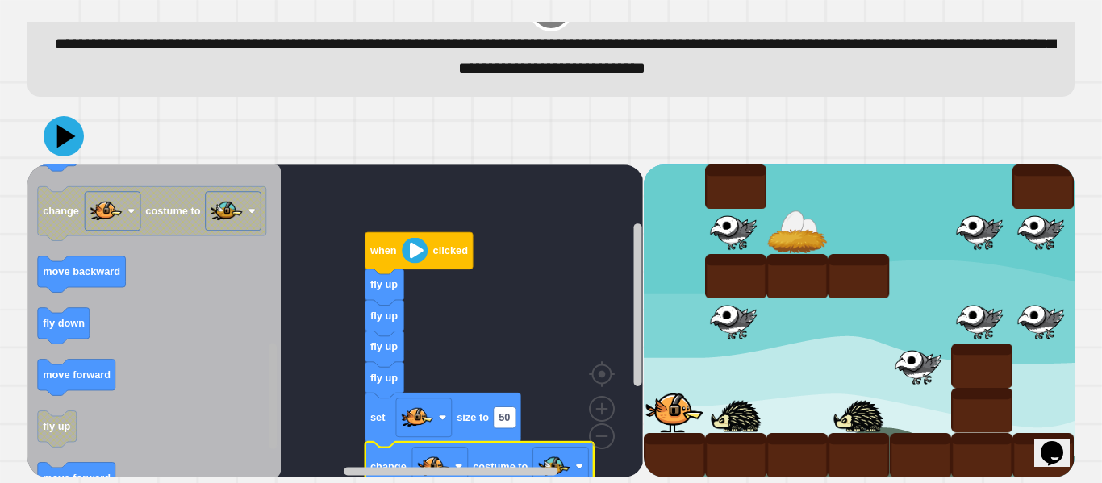
click at [274, 301] on g "Blockly Workspace" at bounding box center [273, 320] width 12 height 309
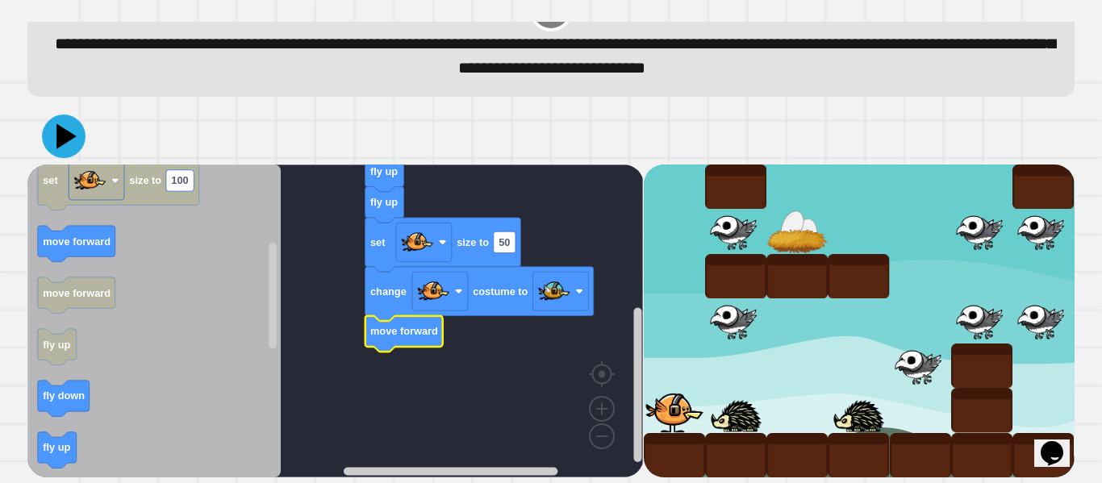
click at [54, 124] on icon at bounding box center [64, 137] width 44 height 44
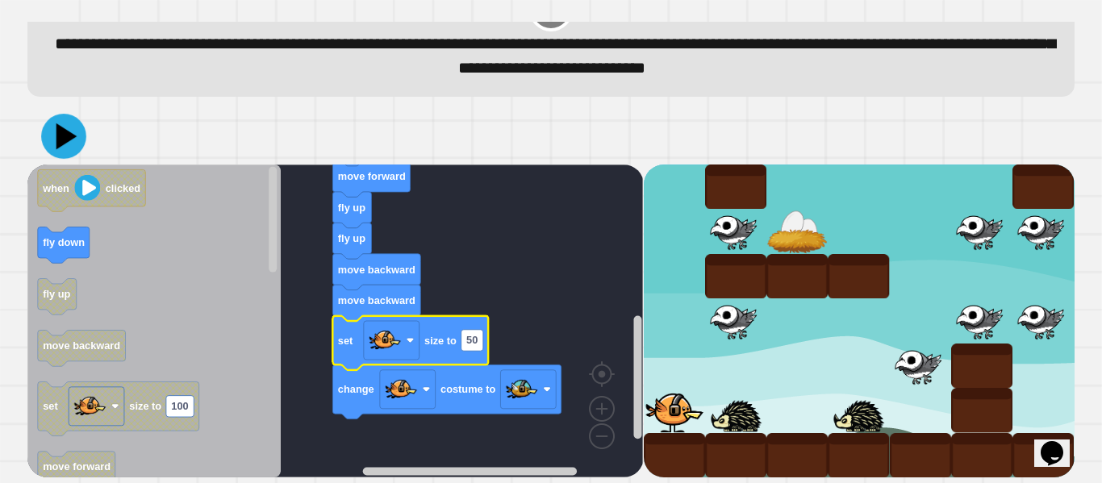
click at [53, 136] on icon at bounding box center [63, 136] width 45 height 45
